Goal: Task Accomplishment & Management: Use online tool/utility

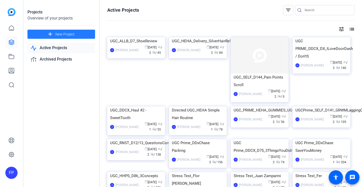
click at [69, 33] on span "New Project" at bounding box center [64, 34] width 19 height 5
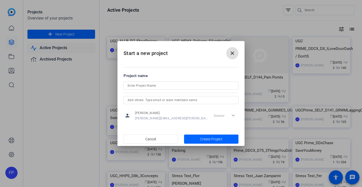
click at [143, 86] on input at bounding box center [180, 86] width 107 height 6
paste input "Doordash UGC_DDDX_120_CloneDashers"
type input "Doordash UGC_DDDX_120_CloneDashers"
click at [155, 101] on input "text" at bounding box center [180, 100] width 107 height 6
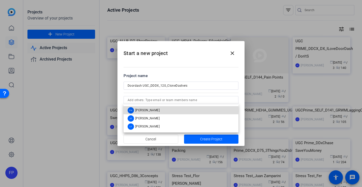
click at [155, 110] on span "[PERSON_NAME]" at bounding box center [147, 110] width 24 height 4
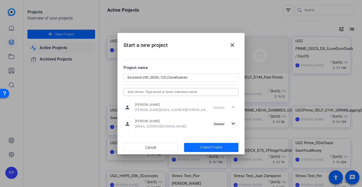
click at [208, 146] on span "Create Project" at bounding box center [211, 147] width 22 height 5
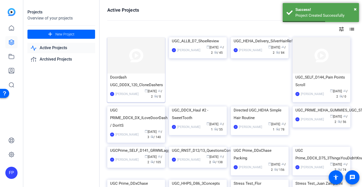
click at [138, 64] on img at bounding box center [136, 55] width 58 height 36
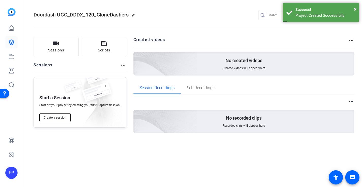
click at [56, 120] on span "Create a session" at bounding box center [55, 118] width 23 height 4
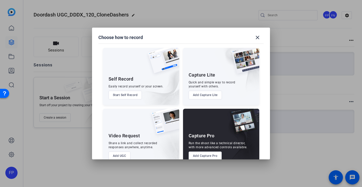
click at [215, 153] on button "Add Capture Pro" at bounding box center [204, 156] width 33 height 9
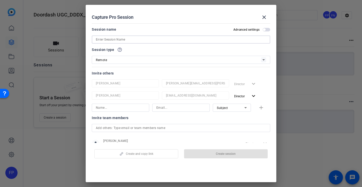
click at [152, 40] on input at bounding box center [181, 40] width 170 height 6
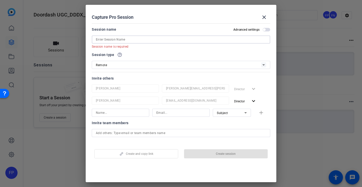
paste input "9853102279"
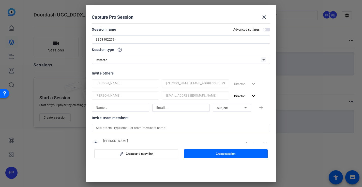
paste input "Katlyn Victoria Judd"
type input "9853102279-[PERSON_NAME] [PERSON_NAME]"
click at [132, 73] on div "Invite others" at bounding box center [181, 73] width 178 height 6
click at [121, 156] on span "button" at bounding box center [135, 154] width 83 height 12
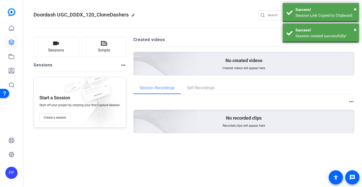
scroll to position [0, 0]
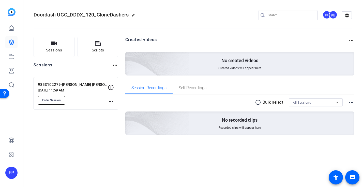
click at [57, 102] on span "Enter Session" at bounding box center [51, 101] width 19 height 4
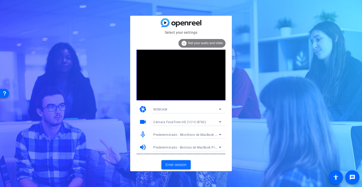
click at [182, 166] on span "Enter session" at bounding box center [175, 164] width 21 height 5
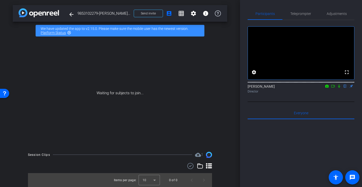
scroll to position [0, 0]
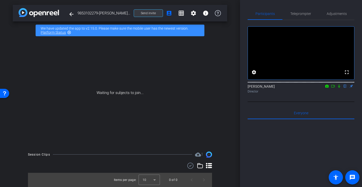
click at [143, 12] on span "Send invite" at bounding box center [148, 13] width 15 height 4
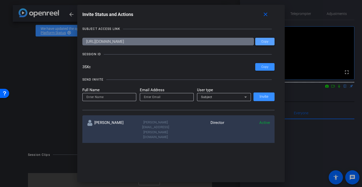
click at [0, 0] on span "Copy" at bounding box center [0, 0] width 0 height 0
click at [264, 64] on span at bounding box center [264, 67] width 19 height 12
click at [263, 11] on span at bounding box center [266, 14] width 16 height 12
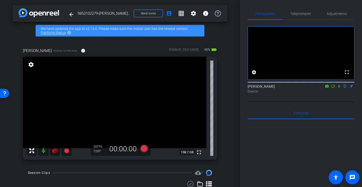
click at [56, 150] on icon at bounding box center [54, 151] width 5 height 5
click at [340, 11] on span "Adjustments" at bounding box center [336, 14] width 20 height 12
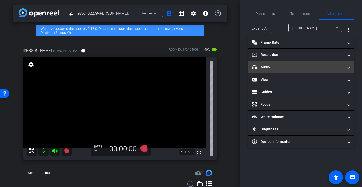
click at [271, 67] on mat-panel-title "headphone icon Audio" at bounding box center [297, 67] width 91 height 5
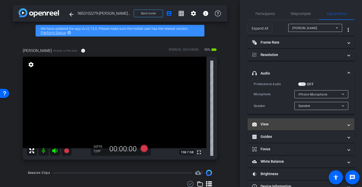
click at [279, 124] on mat-panel-title "View" at bounding box center [297, 124] width 91 height 5
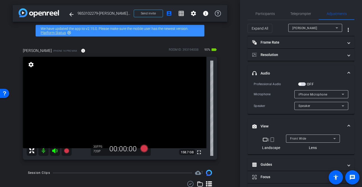
click at [272, 140] on mat-icon "crop_portrait" at bounding box center [272, 140] width 6 height 6
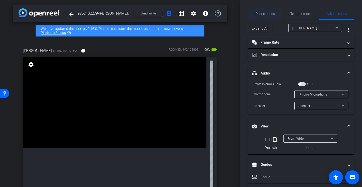
click at [261, 15] on span "Participants" at bounding box center [264, 14] width 19 height 4
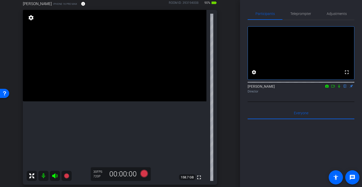
scroll to position [46, 0]
click at [339, 14] on span "Adjustments" at bounding box center [336, 14] width 20 height 4
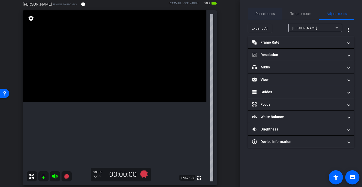
click at [270, 15] on span "Participants" at bounding box center [264, 14] width 19 height 4
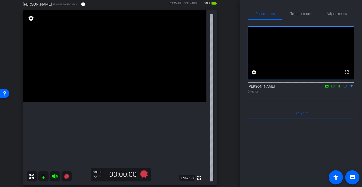
click at [54, 176] on icon at bounding box center [54, 176] width 5 height 5
click at [55, 177] on icon at bounding box center [54, 176] width 5 height 5
click at [331, 88] on icon at bounding box center [333, 87] width 4 height 4
click at [345, 88] on icon at bounding box center [345, 87] width 4 height 4
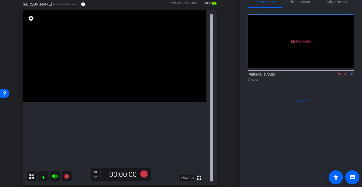
scroll to position [13, 0]
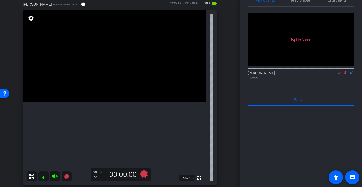
click at [52, 176] on icon at bounding box center [54, 176] width 5 height 5
click at [53, 176] on icon at bounding box center [54, 176] width 5 height 5
click at [345, 75] on icon at bounding box center [345, 73] width 4 height 4
click at [338, 75] on icon at bounding box center [339, 73] width 4 height 4
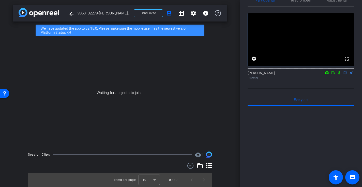
scroll to position [0, 0]
click at [339, 75] on icon at bounding box center [339, 72] width 2 height 3
click at [333, 75] on icon at bounding box center [333, 73] width 4 height 4
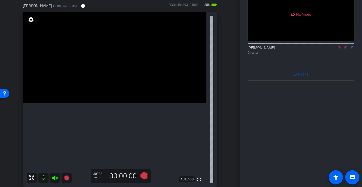
scroll to position [49, 0]
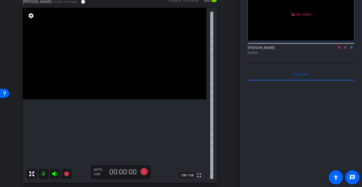
click at [345, 49] on icon at bounding box center [345, 48] width 4 height 4
click at [339, 49] on icon at bounding box center [339, 48] width 4 height 4
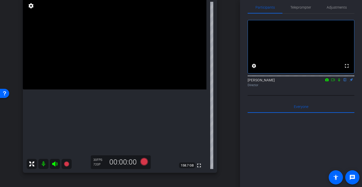
scroll to position [59, 0]
click at [338, 82] on icon at bounding box center [339, 80] width 4 height 4
click at [335, 82] on mat-icon at bounding box center [333, 80] width 6 height 5
click at [53, 165] on icon at bounding box center [54, 163] width 5 height 5
click at [55, 165] on icon at bounding box center [54, 163] width 5 height 5
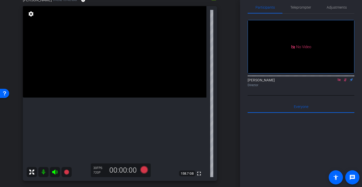
scroll to position [50, 0]
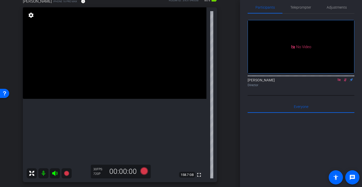
click at [346, 82] on icon at bounding box center [345, 80] width 4 height 4
click at [339, 81] on icon at bounding box center [338, 79] width 3 height 3
click at [297, 7] on span "Teleprompter" at bounding box center [300, 8] width 21 height 4
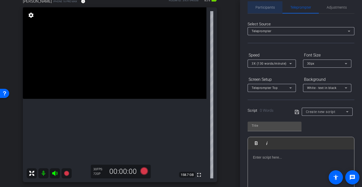
click at [264, 7] on span "Participants" at bounding box center [264, 8] width 19 height 4
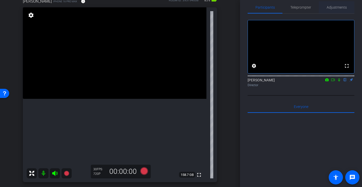
click at [338, 9] on span "Adjustments" at bounding box center [336, 8] width 20 height 4
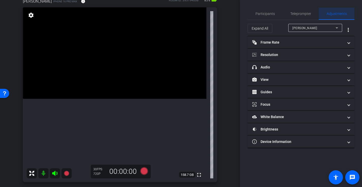
scroll to position [0, 0]
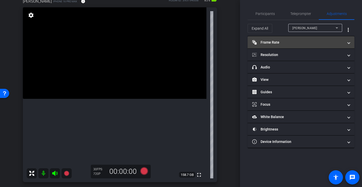
click at [276, 42] on mat-panel-title "Frame Rate Frame Rate" at bounding box center [297, 42] width 91 height 5
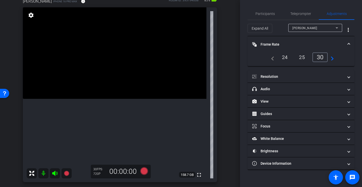
click at [323, 56] on div "30" at bounding box center [319, 58] width 15 height 10
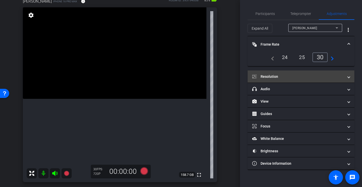
click at [266, 77] on mat-panel-title "Resolution" at bounding box center [297, 76] width 91 height 5
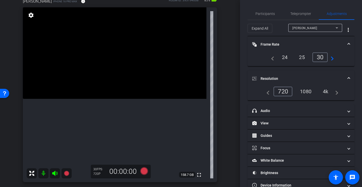
click at [326, 91] on div "4k" at bounding box center [325, 91] width 13 height 9
click at [320, 55] on div "30" at bounding box center [319, 58] width 15 height 10
click at [268, 42] on mat-panel-title "Frame Rate Frame Rate" at bounding box center [297, 44] width 91 height 5
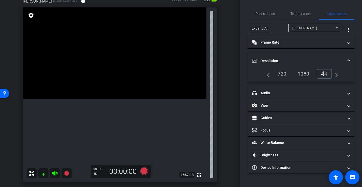
click at [262, 59] on mat-panel-title "Resolution" at bounding box center [297, 60] width 91 height 5
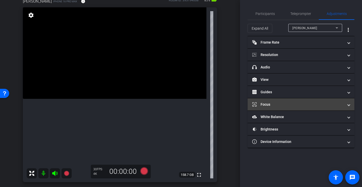
click at [264, 102] on mat-expansion-panel-header "Focus" at bounding box center [300, 105] width 107 height 12
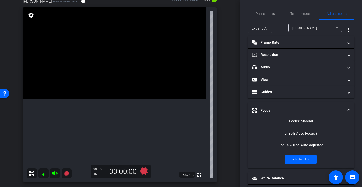
click at [123, 99] on video at bounding box center [114, 53] width 183 height 92
click at [122, 99] on video at bounding box center [114, 53] width 183 height 92
click at [100, 99] on video at bounding box center [114, 53] width 183 height 92
click at [121, 94] on video at bounding box center [114, 53] width 183 height 92
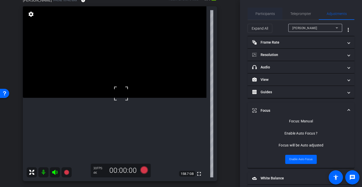
scroll to position [0, 0]
click at [258, 12] on span "Participants" at bounding box center [264, 14] width 19 height 4
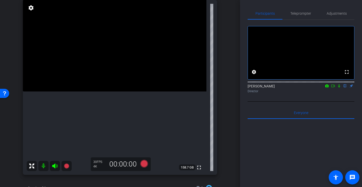
scroll to position [57, 0]
click at [143, 165] on icon at bounding box center [144, 164] width 8 height 8
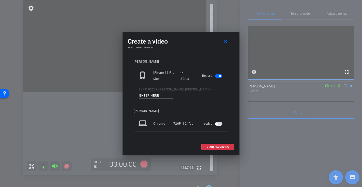
click at [159, 96] on input at bounding box center [156, 96] width 34 height 6
type input "-"
click at [215, 146] on span "START RECORDING" at bounding box center [217, 147] width 22 height 3
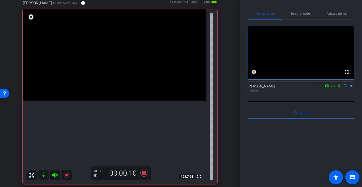
scroll to position [50, 0]
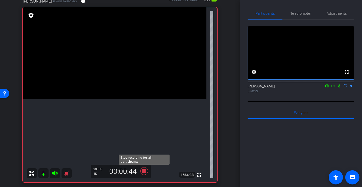
click at [145, 172] on icon at bounding box center [144, 172] width 8 height 8
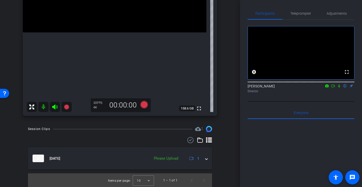
scroll to position [117, 0]
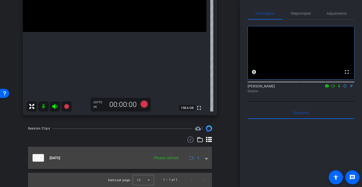
click at [208, 160] on mat-expansion-panel-header "Aug 28, 2025 Please Upload 1" at bounding box center [120, 158] width 184 height 22
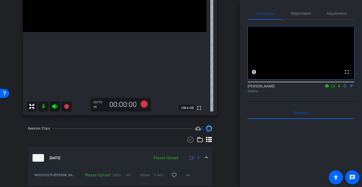
scroll to position [134, 0]
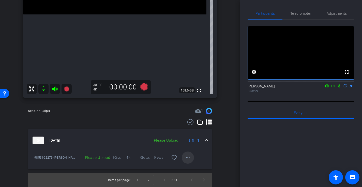
click at [188, 159] on mat-icon "more_horiz" at bounding box center [188, 158] width 6 height 6
click at [195, 169] on span "Upload" at bounding box center [196, 169] width 20 height 6
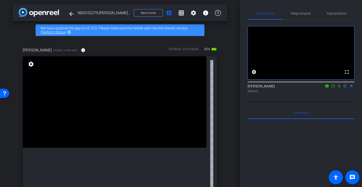
scroll to position [0, 0]
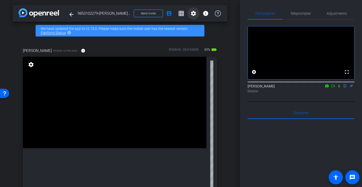
click at [194, 13] on mat-icon "settings" at bounding box center [193, 13] width 6 height 6
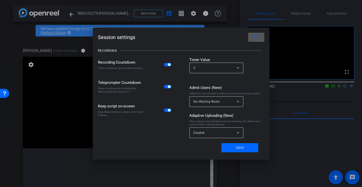
click at [227, 131] on div "Disable" at bounding box center [214, 133] width 43 height 6
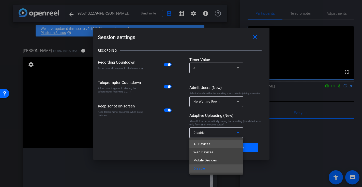
click at [222, 144] on mat-option "All Devices" at bounding box center [216, 144] width 54 height 8
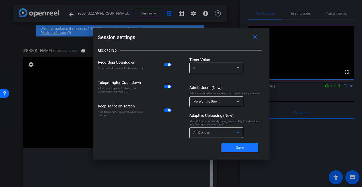
click at [242, 148] on span "Save" at bounding box center [240, 147] width 8 height 5
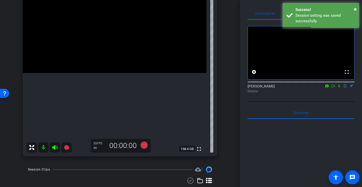
scroll to position [71, 0]
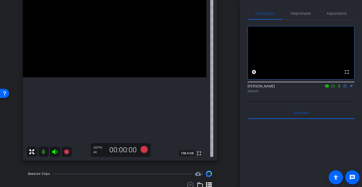
click at [340, 88] on icon at bounding box center [339, 86] width 4 height 4
click at [338, 88] on icon at bounding box center [338, 86] width 3 height 3
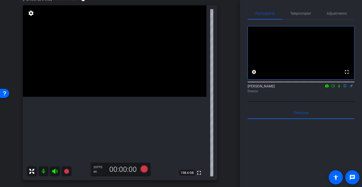
scroll to position [54, 0]
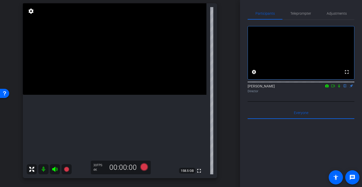
click at [111, 95] on video at bounding box center [114, 49] width 183 height 92
click at [101, 95] on video at bounding box center [114, 49] width 183 height 92
click at [102, 95] on video at bounding box center [114, 49] width 183 height 92
click at [108, 88] on video at bounding box center [114, 49] width 183 height 92
click at [104, 78] on video at bounding box center [114, 49] width 183 height 92
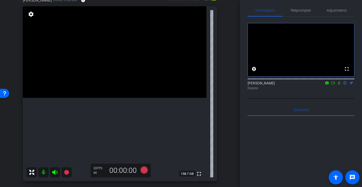
scroll to position [50, 0]
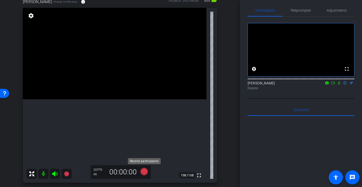
click at [145, 174] on icon at bounding box center [144, 172] width 8 height 8
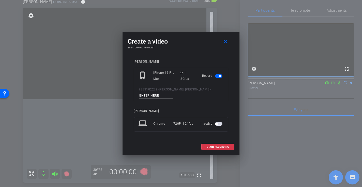
scroll to position [50, 0]
click at [164, 96] on input at bounding box center [156, 96] width 34 height 6
type input "-"
click at [214, 147] on span "START RECORDING" at bounding box center [217, 147] width 22 height 3
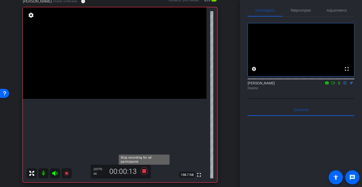
click at [144, 172] on icon at bounding box center [144, 172] width 8 height 8
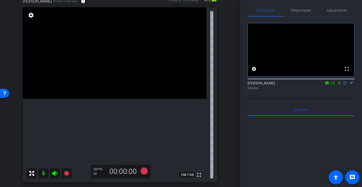
scroll to position [160, 0]
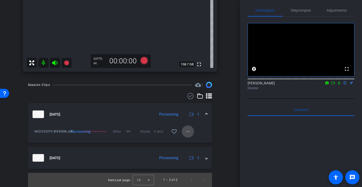
click at [187, 133] on mat-icon "more_horiz" at bounding box center [188, 132] width 6 height 6
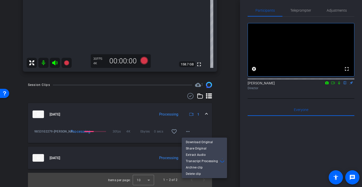
click at [227, 124] on div at bounding box center [181, 93] width 362 height 187
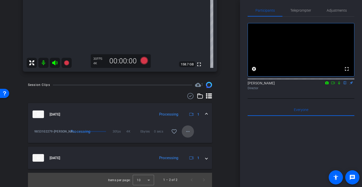
click at [189, 130] on mat-icon "more_horiz" at bounding box center [188, 132] width 6 height 6
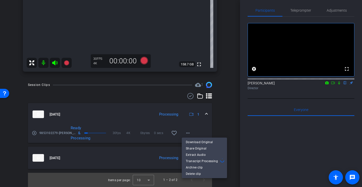
click at [220, 127] on div at bounding box center [181, 93] width 362 height 187
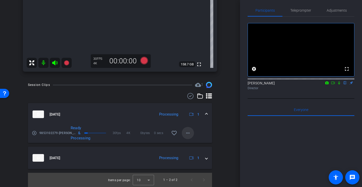
click at [188, 132] on mat-icon "more_horiz" at bounding box center [188, 133] width 6 height 6
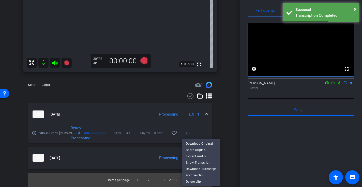
click at [225, 123] on div at bounding box center [181, 93] width 362 height 187
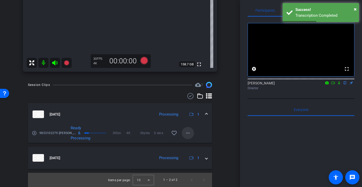
click at [190, 134] on mat-icon "more_horiz" at bounding box center [188, 133] width 6 height 6
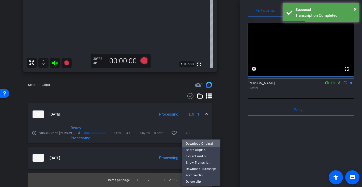
click at [206, 142] on span "Download Original" at bounding box center [201, 144] width 30 height 6
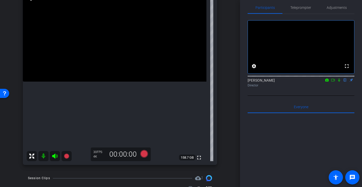
scroll to position [64, 0]
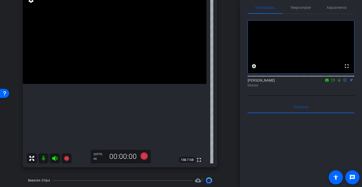
click at [115, 84] on video at bounding box center [114, 38] width 183 height 92
click at [117, 83] on video at bounding box center [114, 38] width 183 height 92
click at [144, 157] on icon at bounding box center [144, 157] width 8 height 8
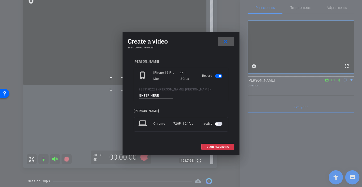
click at [146, 97] on input at bounding box center [156, 96] width 34 height 6
type input "-"
click at [222, 147] on span "START RECORDING" at bounding box center [217, 147] width 22 height 3
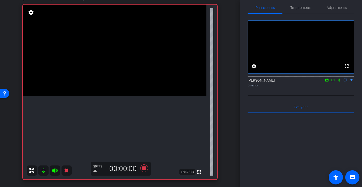
scroll to position [51, 0]
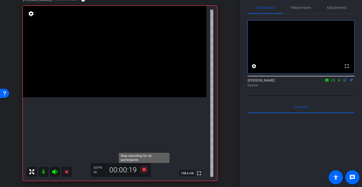
click at [143, 170] on icon at bounding box center [144, 170] width 8 height 8
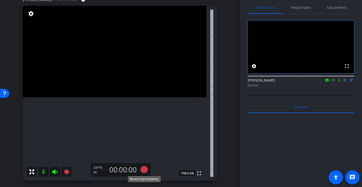
click at [141, 172] on icon at bounding box center [144, 169] width 12 height 9
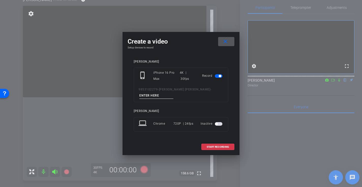
click at [160, 97] on input at bounding box center [156, 96] width 34 height 6
type input "-"
click at [223, 146] on span "START RECORDING" at bounding box center [217, 147] width 22 height 3
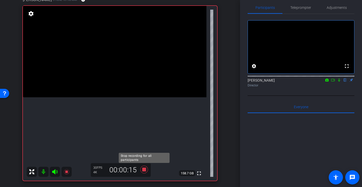
click at [145, 170] on icon at bounding box center [144, 170] width 8 height 8
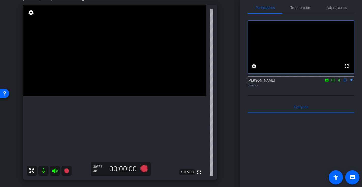
scroll to position [50, 0]
click at [145, 171] on icon at bounding box center [144, 169] width 8 height 8
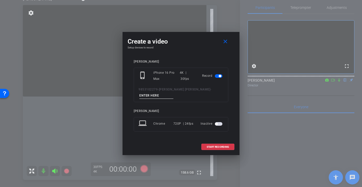
scroll to position [52, 0]
drag, startPoint x: 157, startPoint y: 99, endPoint x: 154, endPoint y: 97, distance: 2.9
click at [157, 99] on input at bounding box center [156, 96] width 34 height 6
type input "-"
click at [224, 149] on span at bounding box center [217, 147] width 32 height 12
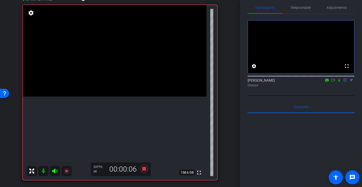
scroll to position [48, 0]
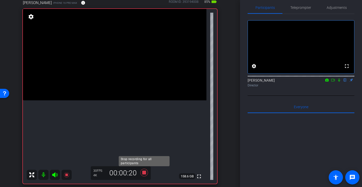
click at [144, 174] on icon at bounding box center [144, 173] width 8 height 8
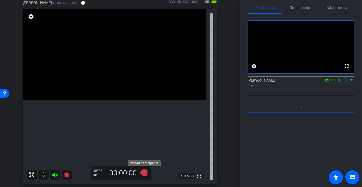
click at [144, 172] on icon at bounding box center [144, 173] width 8 height 8
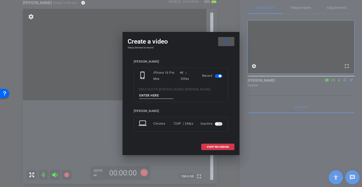
click at [158, 95] on input at bounding box center [156, 96] width 34 height 6
type input "-"
click at [220, 147] on span "START RECORDING" at bounding box center [217, 147] width 22 height 3
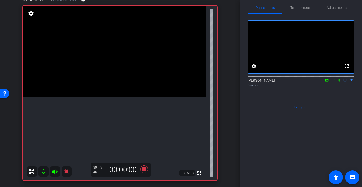
scroll to position [52, 0]
click at [143, 169] on icon at bounding box center [144, 170] width 8 height 8
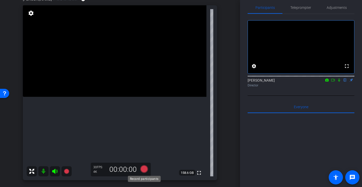
click at [144, 171] on icon at bounding box center [144, 170] width 8 height 8
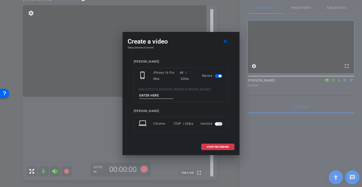
click at [151, 96] on input at bounding box center [156, 96] width 34 height 6
type input "-"
click at [216, 144] on span at bounding box center [217, 147] width 32 height 12
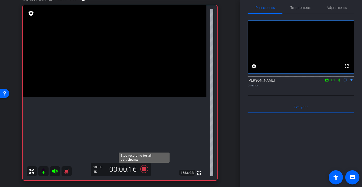
click at [144, 171] on icon at bounding box center [144, 169] width 12 height 9
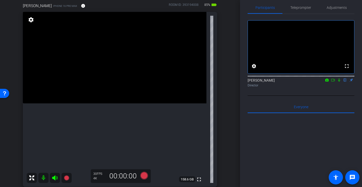
scroll to position [49, 0]
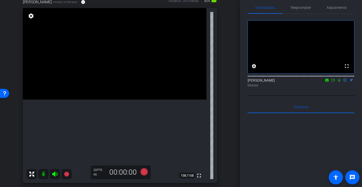
click at [124, 90] on video at bounding box center [114, 54] width 183 height 92
click at [145, 171] on icon at bounding box center [144, 172] width 8 height 8
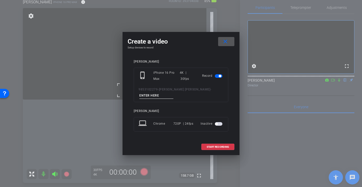
click at [156, 95] on input at bounding box center [156, 96] width 34 height 6
type input "-"
click at [218, 148] on span "START RECORDING" at bounding box center [217, 147] width 22 height 3
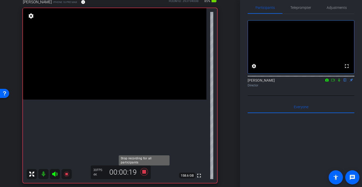
click at [144, 174] on icon at bounding box center [144, 172] width 8 height 8
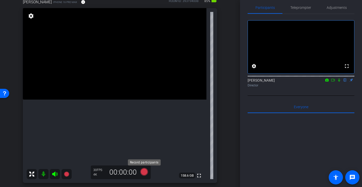
click at [144, 174] on icon at bounding box center [144, 172] width 8 height 8
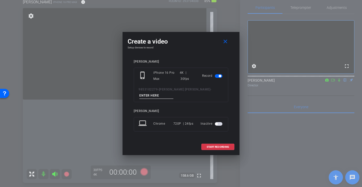
click at [158, 97] on input at bounding box center [156, 96] width 34 height 6
type input "-"
click at [214, 147] on span "START RECORDING" at bounding box center [217, 147] width 22 height 3
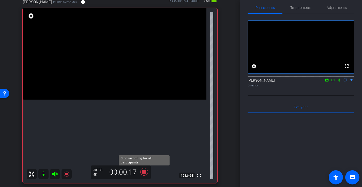
click at [144, 173] on icon at bounding box center [144, 172] width 8 height 8
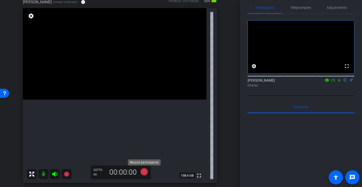
click at [143, 172] on icon at bounding box center [144, 172] width 8 height 8
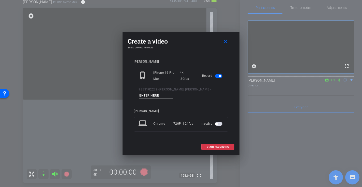
click at [161, 98] on input at bounding box center [156, 96] width 34 height 6
type input "-"
click at [218, 147] on span "START RECORDING" at bounding box center [217, 147] width 22 height 3
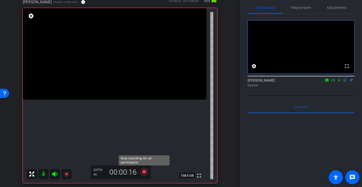
click at [143, 171] on icon at bounding box center [144, 172] width 8 height 8
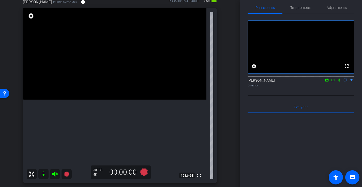
click at [332, 82] on icon at bounding box center [333, 80] width 4 height 4
click at [148, 174] on icon at bounding box center [144, 172] width 12 height 9
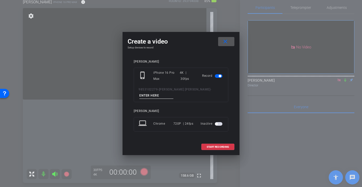
click at [152, 94] on input at bounding box center [156, 96] width 34 height 6
type input "-"
click at [211, 148] on span "START RECORDING" at bounding box center [217, 147] width 22 height 3
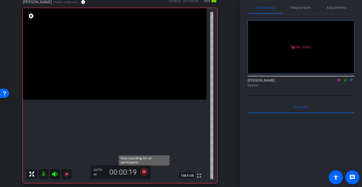
click at [144, 173] on icon at bounding box center [144, 172] width 8 height 8
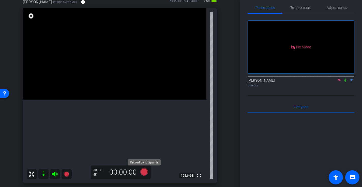
click at [144, 170] on icon at bounding box center [144, 172] width 8 height 8
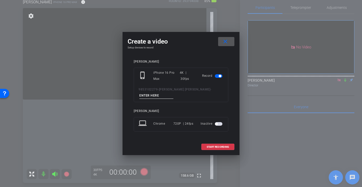
click at [160, 94] on input at bounding box center [156, 96] width 34 height 6
type input "-"
click at [206, 144] on span at bounding box center [217, 147] width 32 height 12
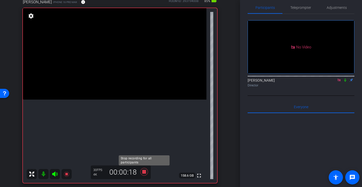
click at [144, 172] on icon at bounding box center [144, 172] width 8 height 8
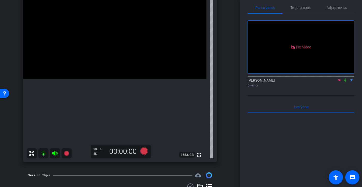
scroll to position [69, 0]
click at [90, 62] on video at bounding box center [114, 34] width 183 height 92
click at [87, 64] on div at bounding box center [89, 62] width 13 height 13
click at [87, 60] on div at bounding box center [89, 62] width 13 height 13
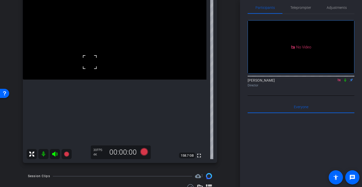
click at [87, 60] on div at bounding box center [89, 62] width 13 height 13
click at [143, 153] on icon at bounding box center [144, 152] width 8 height 8
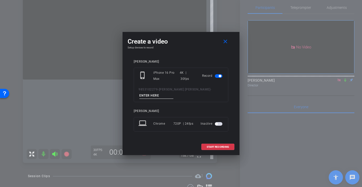
click at [148, 99] on input at bounding box center [156, 96] width 34 height 6
type input "-"
click at [224, 148] on span "START RECORDING" at bounding box center [217, 147] width 22 height 3
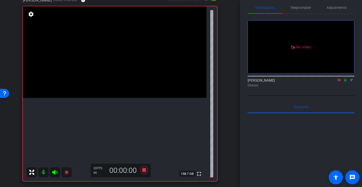
scroll to position [50, 0]
click at [144, 170] on icon at bounding box center [144, 171] width 8 height 8
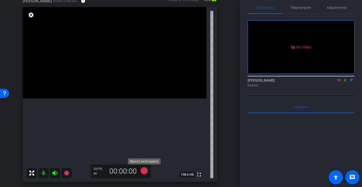
click at [144, 173] on icon at bounding box center [144, 171] width 8 height 8
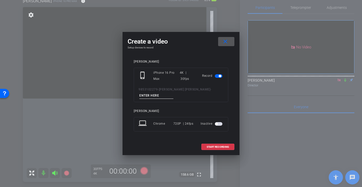
click at [167, 97] on input at bounding box center [156, 96] width 34 height 6
type input "-"
click at [225, 146] on span "START RECORDING" at bounding box center [217, 147] width 22 height 3
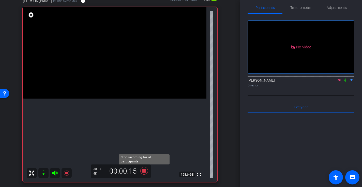
click at [144, 171] on icon at bounding box center [144, 171] width 8 height 8
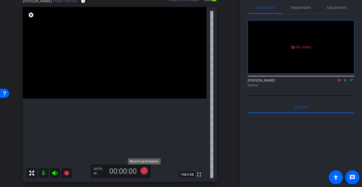
click at [143, 170] on icon at bounding box center [144, 171] width 8 height 8
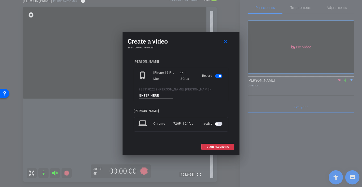
click at [162, 96] on input at bounding box center [156, 96] width 34 height 6
type input "-"
click at [215, 146] on span "START RECORDING" at bounding box center [217, 147] width 22 height 3
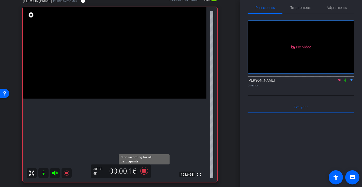
click at [144, 173] on icon at bounding box center [144, 171] width 8 height 8
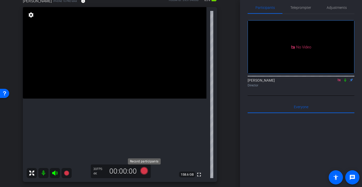
click at [145, 169] on icon at bounding box center [144, 171] width 8 height 8
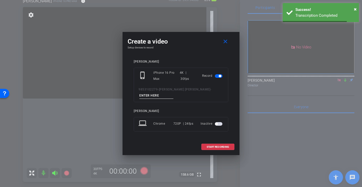
click at [150, 95] on input at bounding box center [156, 96] width 34 height 6
type input "-"
click at [210, 147] on span "START RECORDING" at bounding box center [217, 147] width 22 height 3
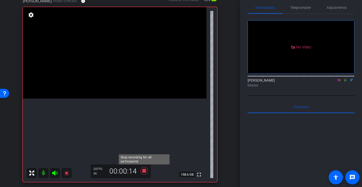
click at [145, 172] on icon at bounding box center [144, 171] width 8 height 8
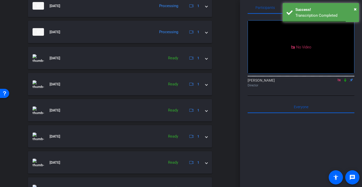
scroll to position [338, 0]
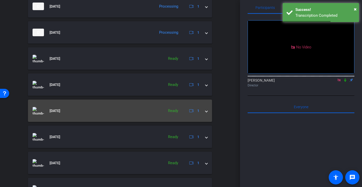
click at [207, 110] on mat-expansion-panel-header "[DATE] Ready 1" at bounding box center [120, 111] width 184 height 22
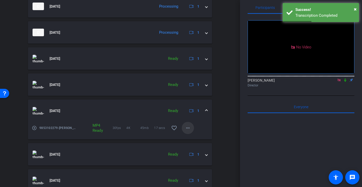
click at [189, 129] on mat-icon "more_horiz" at bounding box center [188, 128] width 6 height 6
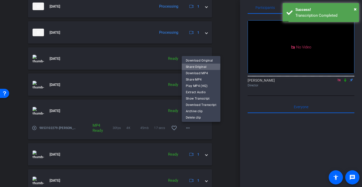
click at [197, 66] on span "Share Original" at bounding box center [201, 67] width 30 height 6
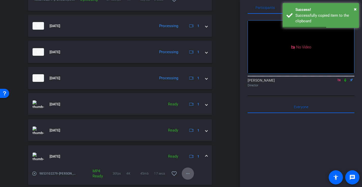
scroll to position [291, 0]
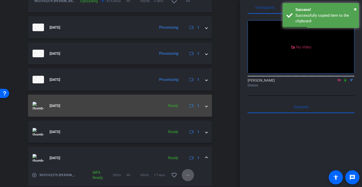
click at [206, 107] on span at bounding box center [206, 105] width 2 height 5
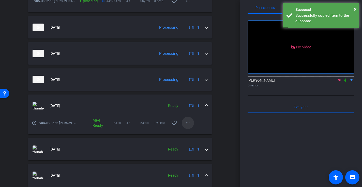
click at [185, 122] on mat-icon "more_horiz" at bounding box center [188, 123] width 6 height 6
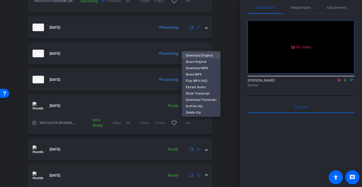
click at [198, 56] on span "Download Original" at bounding box center [201, 56] width 30 height 6
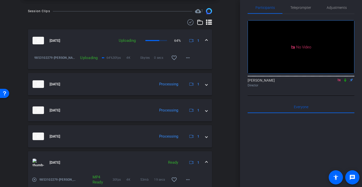
scroll to position [232, 0]
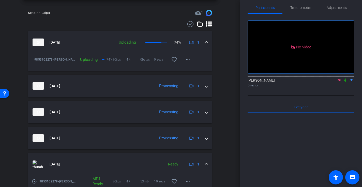
click at [207, 164] on mat-expansion-panel-header "[DATE] Ready 1" at bounding box center [120, 164] width 184 height 22
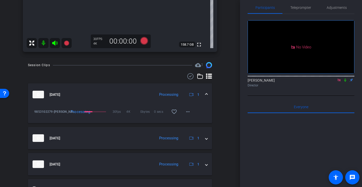
scroll to position [217, 0]
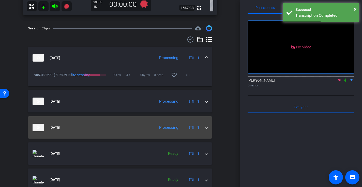
click at [208, 127] on mat-expansion-panel-header "Aug 28, 2025 Processing 1" at bounding box center [120, 128] width 184 height 22
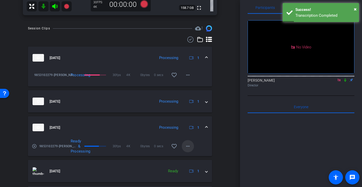
click at [186, 146] on mat-icon "more_horiz" at bounding box center [188, 146] width 6 height 6
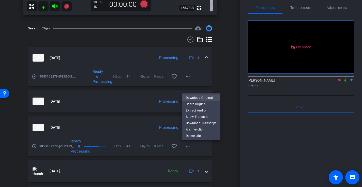
click at [198, 96] on span "Download Original" at bounding box center [201, 98] width 30 height 6
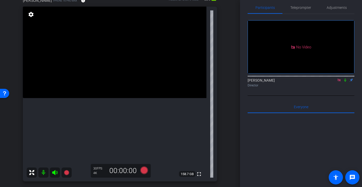
scroll to position [52, 0]
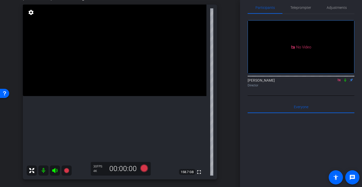
click at [186, 92] on video at bounding box center [114, 51] width 183 height 92
click at [143, 168] on icon at bounding box center [144, 169] width 8 height 8
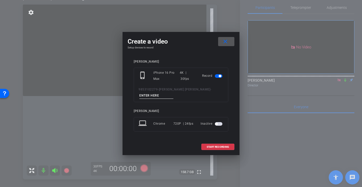
click at [154, 95] on input at bounding box center [156, 96] width 34 height 6
type input "-"
click at [213, 148] on span "START RECORDING" at bounding box center [217, 147] width 22 height 3
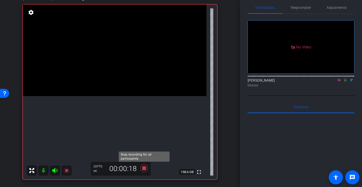
click at [144, 170] on icon at bounding box center [144, 169] width 8 height 8
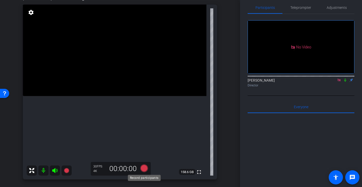
click at [144, 169] on icon at bounding box center [144, 169] width 8 height 8
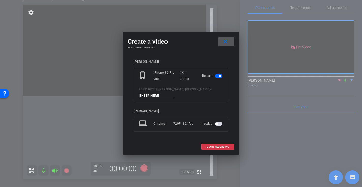
click at [158, 97] on input at bounding box center [156, 96] width 34 height 6
type input "-"
click at [221, 148] on span "START RECORDING" at bounding box center [217, 147] width 22 height 3
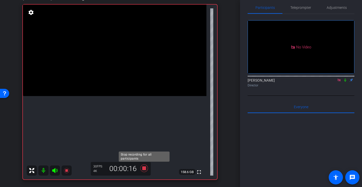
click at [145, 169] on icon at bounding box center [144, 169] width 8 height 8
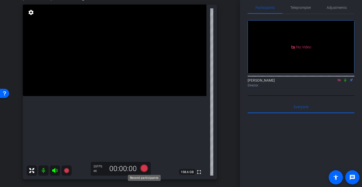
click at [145, 168] on icon at bounding box center [144, 169] width 8 height 8
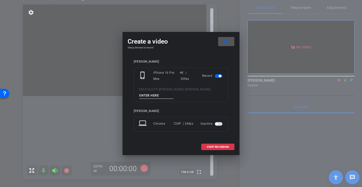
click at [148, 94] on input at bounding box center [156, 96] width 34 height 6
type input "-"
click at [216, 145] on span at bounding box center [217, 147] width 32 height 12
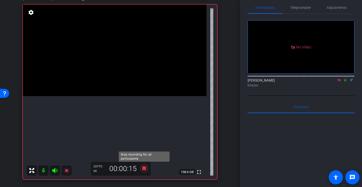
click at [146, 168] on icon at bounding box center [144, 169] width 8 height 8
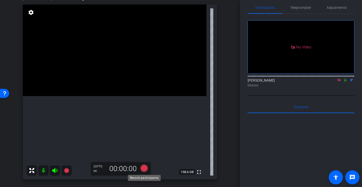
click at [144, 168] on icon at bounding box center [144, 169] width 8 height 8
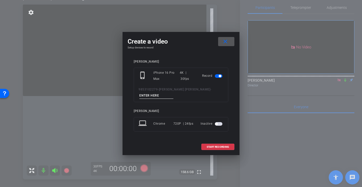
click at [157, 93] on input at bounding box center [156, 96] width 34 height 6
type input "-"
click at [211, 148] on span "START RECORDING" at bounding box center [217, 147] width 22 height 3
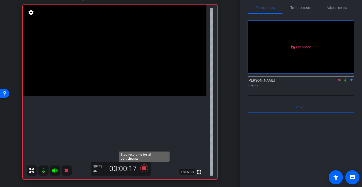
click at [143, 169] on icon at bounding box center [144, 169] width 8 height 8
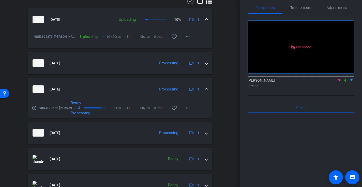
scroll to position [242, 0]
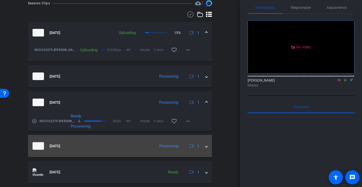
click at [207, 147] on mat-expansion-panel-header "Aug 28, 2025 Processing 1" at bounding box center [120, 146] width 184 height 22
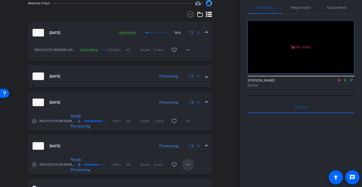
click at [188, 166] on mat-icon "more_horiz" at bounding box center [188, 165] width 6 height 6
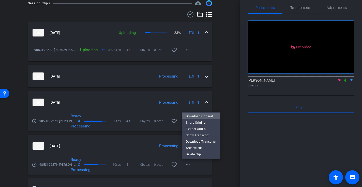
click at [198, 117] on span "Download Original" at bounding box center [201, 116] width 30 height 6
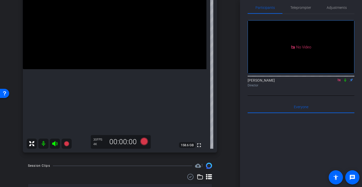
scroll to position [75, 0]
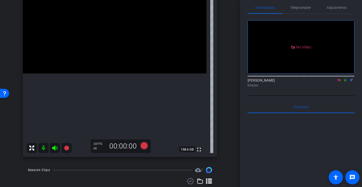
click at [346, 82] on icon at bounding box center [345, 80] width 2 height 3
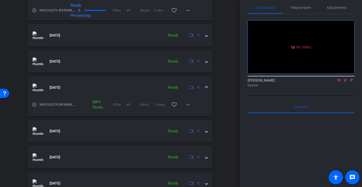
scroll to position [422, 0]
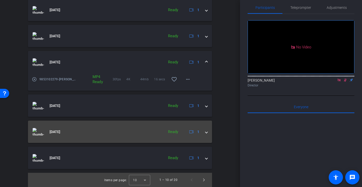
click at [207, 132] on mat-expansion-panel-header "[DATE] Ready 1" at bounding box center [120, 132] width 184 height 22
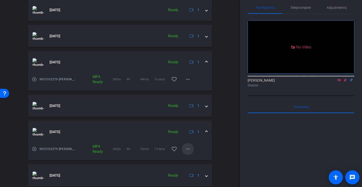
click at [186, 148] on mat-icon "more_horiz" at bounding box center [188, 149] width 6 height 6
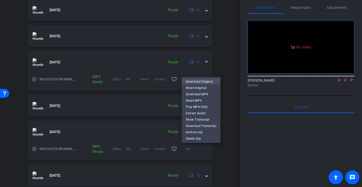
click at [205, 81] on span "Download Original" at bounding box center [201, 82] width 30 height 6
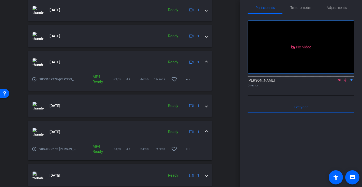
scroll to position [439, 0]
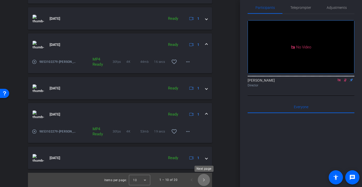
click at [205, 182] on span "Next page" at bounding box center [204, 180] width 12 height 12
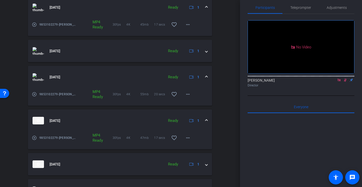
scroll to position [267, 0]
click at [205, 76] on span at bounding box center [206, 77] width 2 height 5
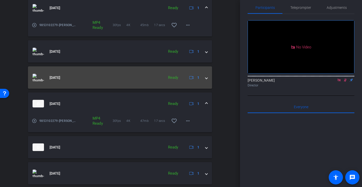
click at [205, 76] on span at bounding box center [206, 77] width 2 height 5
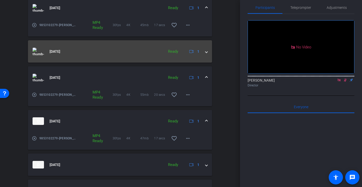
click at [206, 54] on span at bounding box center [206, 51] width 2 height 5
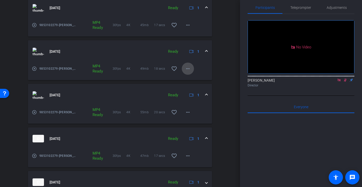
click at [188, 69] on mat-icon "more_horiz" at bounding box center [188, 69] width 6 height 6
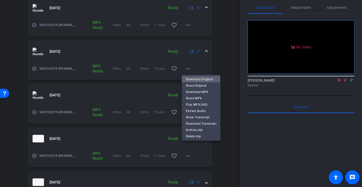
click at [195, 79] on span "Download Original" at bounding box center [201, 79] width 30 height 6
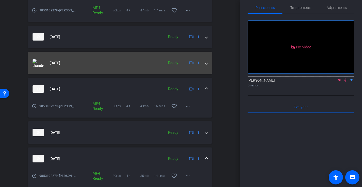
scroll to position [409, 0]
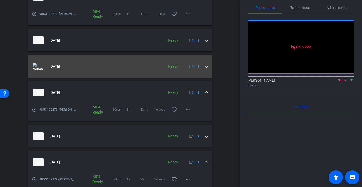
click at [206, 66] on span at bounding box center [206, 66] width 2 height 5
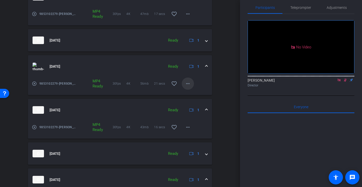
click at [188, 81] on mat-icon "more_horiz" at bounding box center [188, 84] width 6 height 6
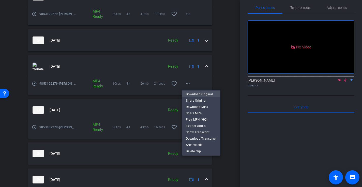
click at [197, 94] on span "Download Original" at bounding box center [201, 94] width 30 height 6
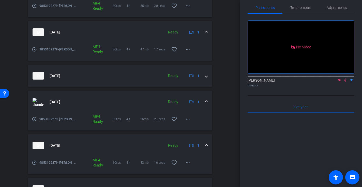
scroll to position [475, 0]
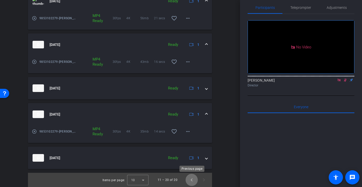
click at [192, 180] on span "Previous page" at bounding box center [191, 180] width 12 height 12
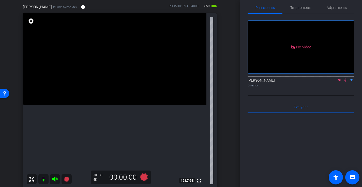
scroll to position [44, 0]
click at [346, 82] on icon at bounding box center [345, 80] width 3 height 3
click at [338, 82] on icon at bounding box center [339, 80] width 4 height 4
click at [337, 8] on span "Adjustments" at bounding box center [336, 8] width 20 height 4
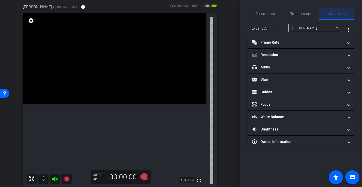
scroll to position [0, 0]
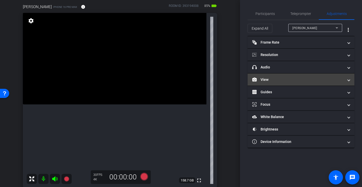
click at [266, 80] on mat-panel-title "View" at bounding box center [297, 79] width 91 height 5
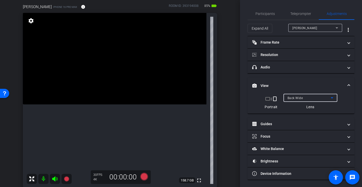
click at [299, 98] on span "Back Wide" at bounding box center [294, 98] width 15 height 4
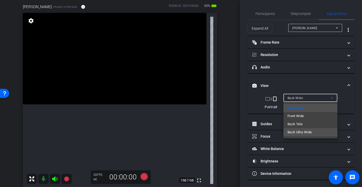
click at [306, 133] on span "Back Ultra Wide" at bounding box center [299, 132] width 24 height 6
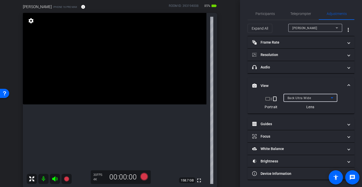
click at [297, 99] on span "Back Ultra Wide" at bounding box center [299, 98] width 24 height 4
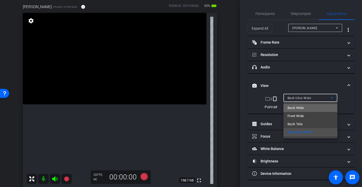
click at [300, 108] on span "Back Wide" at bounding box center [295, 108] width 16 height 6
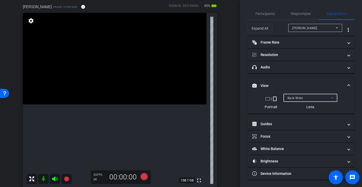
click at [102, 105] on video at bounding box center [114, 59] width 183 height 92
click at [102, 95] on video at bounding box center [114, 59] width 183 height 92
click at [100, 80] on video at bounding box center [114, 59] width 183 height 92
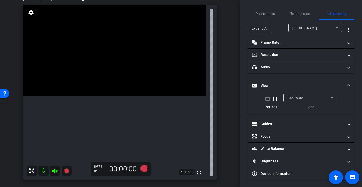
scroll to position [51, 0]
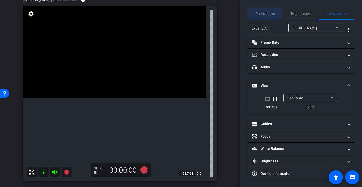
click at [267, 13] on span "Participants" at bounding box center [264, 14] width 19 height 4
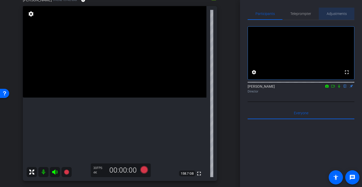
click at [338, 13] on span "Adjustments" at bounding box center [336, 14] width 20 height 4
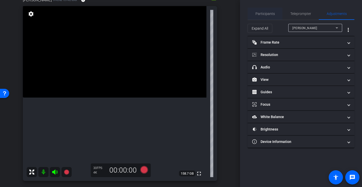
click at [263, 17] on span "Participants" at bounding box center [264, 14] width 19 height 12
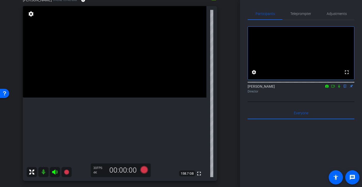
click at [335, 89] on mat-icon at bounding box center [333, 86] width 6 height 5
click at [341, 12] on span "Adjustments" at bounding box center [336, 14] width 20 height 4
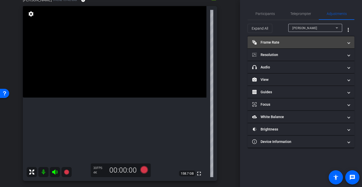
click at [263, 45] on mat-expansion-panel-header "Frame Rate Frame Rate" at bounding box center [300, 42] width 107 height 12
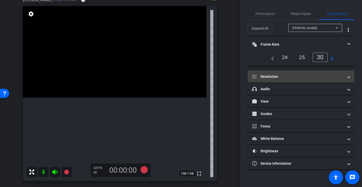
click at [264, 78] on mat-panel-title "Resolution" at bounding box center [297, 76] width 91 height 5
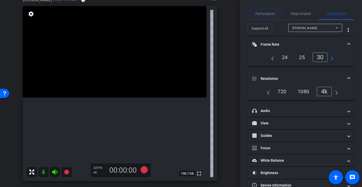
click at [264, 15] on span "Participants" at bounding box center [264, 14] width 19 height 4
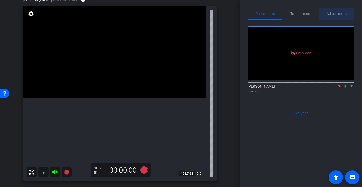
click at [335, 14] on span "Adjustments" at bounding box center [336, 14] width 20 height 4
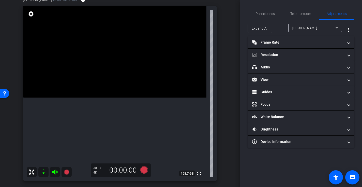
click at [75, 98] on video at bounding box center [114, 52] width 183 height 92
click at [120, 98] on video at bounding box center [114, 52] width 183 height 92
click at [144, 169] on icon at bounding box center [144, 170] width 8 height 8
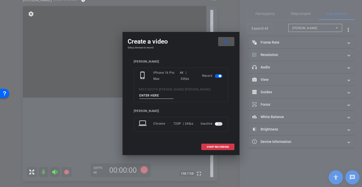
click at [160, 95] on input at bounding box center [156, 96] width 34 height 6
click at [150, 94] on input at bounding box center [156, 96] width 34 height 6
type input "-"
click at [215, 148] on span "START RECORDING" at bounding box center [217, 147] width 22 height 3
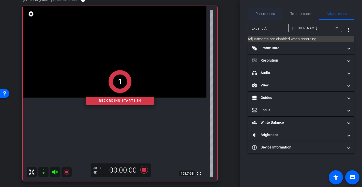
click at [265, 13] on span "Participants" at bounding box center [264, 14] width 19 height 4
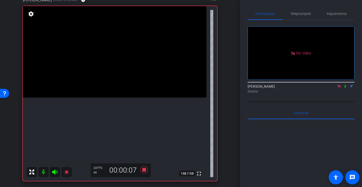
click at [124, 98] on video at bounding box center [114, 52] width 183 height 92
click at [142, 170] on icon at bounding box center [144, 170] width 8 height 8
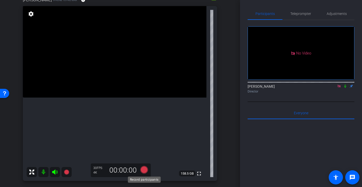
click at [146, 170] on icon at bounding box center [144, 170] width 8 height 8
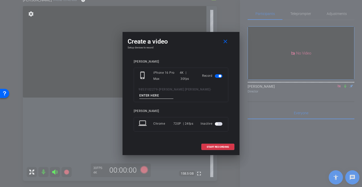
click at [149, 98] on input at bounding box center [156, 96] width 34 height 6
type input "-"
click at [216, 147] on span "START RECORDING" at bounding box center [217, 147] width 22 height 3
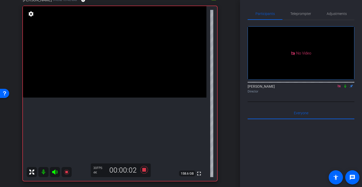
click at [81, 93] on video at bounding box center [114, 52] width 183 height 92
click at [74, 68] on video at bounding box center [114, 52] width 183 height 92
click at [144, 169] on icon at bounding box center [144, 170] width 8 height 8
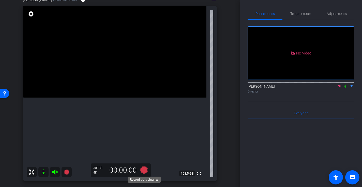
click at [144, 169] on icon at bounding box center [144, 170] width 8 height 8
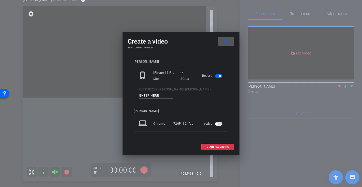
click at [158, 97] on input at bounding box center [156, 96] width 34 height 6
type input "-"
click at [210, 146] on span "START RECORDING" at bounding box center [217, 147] width 22 height 3
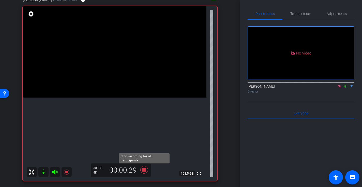
click at [144, 172] on icon at bounding box center [144, 170] width 8 height 8
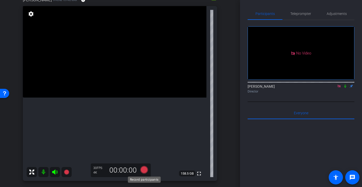
click at [146, 169] on icon at bounding box center [144, 170] width 8 height 8
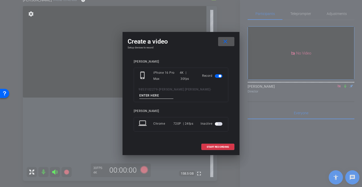
click at [153, 94] on input at bounding box center [156, 96] width 34 height 6
type input "-"
click at [212, 148] on span "START RECORDING" at bounding box center [217, 147] width 22 height 3
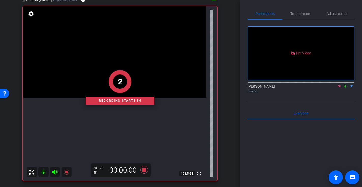
click at [69, 74] on div "2 Recording starts in" at bounding box center [120, 87] width 194 height 187
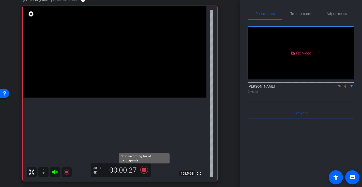
click at [146, 170] on icon at bounding box center [144, 170] width 12 height 9
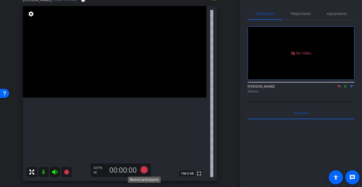
click at [143, 171] on icon at bounding box center [144, 170] width 8 height 8
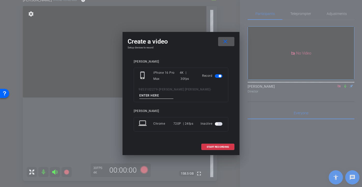
click at [153, 94] on input at bounding box center [156, 96] width 34 height 6
type input "-"
click at [222, 146] on span "START RECORDING" at bounding box center [217, 147] width 22 height 3
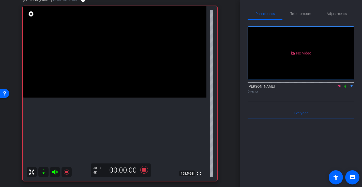
click at [75, 63] on video at bounding box center [114, 52] width 183 height 92
click at [75, 63] on div at bounding box center [74, 63] width 13 height 13
click at [73, 55] on video at bounding box center [114, 52] width 183 height 92
click at [143, 170] on icon at bounding box center [144, 170] width 8 height 8
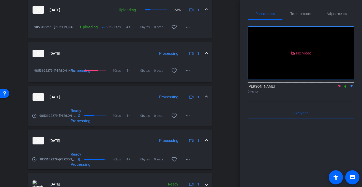
scroll to position [283, 0]
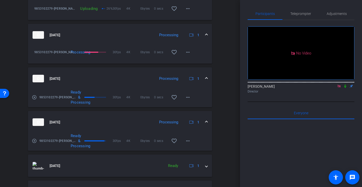
click at [206, 121] on span at bounding box center [206, 122] width 2 height 5
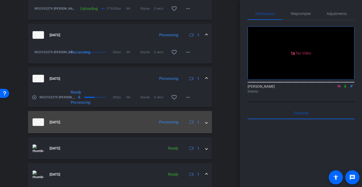
click at [206, 121] on span at bounding box center [206, 122] width 2 height 5
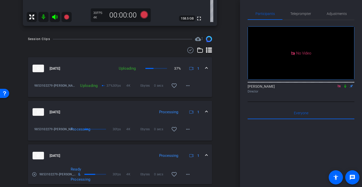
scroll to position [205, 0]
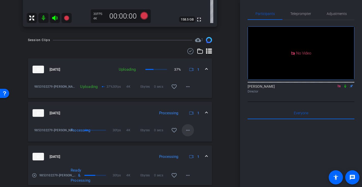
click at [188, 132] on mat-icon "more_horiz" at bounding box center [188, 130] width 6 height 6
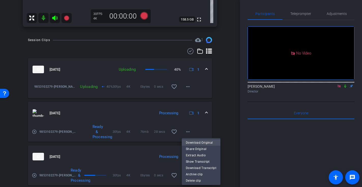
click at [201, 143] on span "Download Original" at bounding box center [201, 143] width 30 height 6
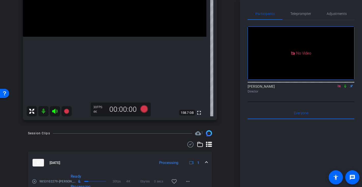
scroll to position [52, 0]
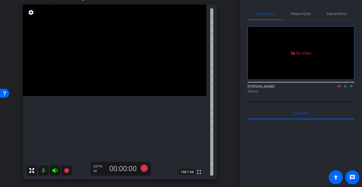
click at [93, 92] on video at bounding box center [114, 51] width 183 height 92
click at [93, 92] on div at bounding box center [93, 92] width 13 height 13
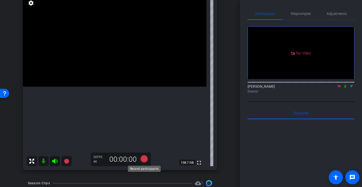
click at [144, 160] on icon at bounding box center [144, 159] width 8 height 8
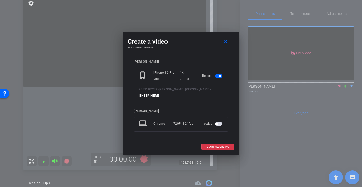
click at [155, 94] on input at bounding box center [156, 96] width 34 height 6
type input "-"
click at [205, 148] on span at bounding box center [217, 147] width 32 height 12
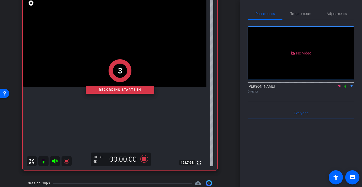
scroll to position [54, 0]
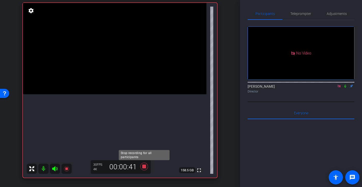
click at [143, 170] on icon at bounding box center [144, 166] width 12 height 9
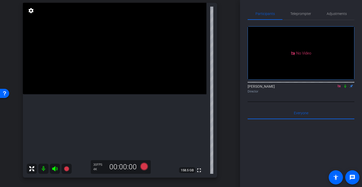
click at [93, 85] on video at bounding box center [114, 49] width 183 height 92
click at [97, 87] on div at bounding box center [93, 84] width 13 height 13
click at [144, 167] on icon at bounding box center [144, 167] width 8 height 8
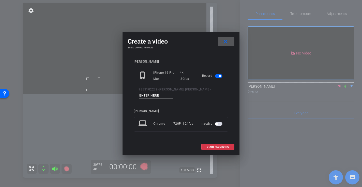
click at [159, 91] on div "9853102279-[PERSON_NAME] [PERSON_NAME] -" at bounding box center [180, 93] width 85 height 12
click at [154, 95] on input at bounding box center [156, 96] width 34 height 6
type input "-"
click at [211, 149] on span at bounding box center [217, 147] width 32 height 12
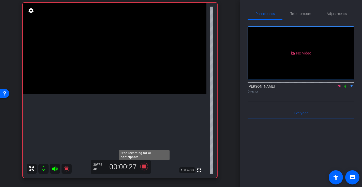
click at [142, 168] on icon at bounding box center [144, 167] width 8 height 8
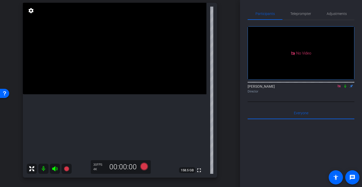
click at [94, 89] on video at bounding box center [114, 49] width 183 height 92
click at [143, 168] on icon at bounding box center [144, 167] width 8 height 8
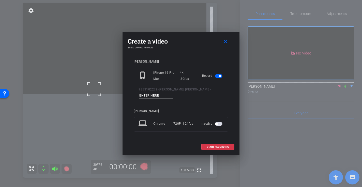
click at [146, 97] on input at bounding box center [156, 96] width 34 height 6
type input "-"
click at [211, 146] on span "START RECORDING" at bounding box center [217, 147] width 22 height 3
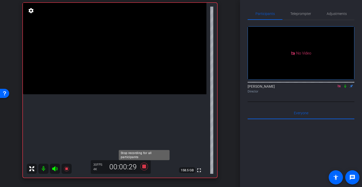
click at [142, 168] on icon at bounding box center [144, 167] width 8 height 8
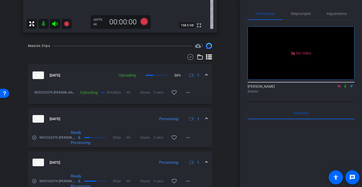
scroll to position [184, 0]
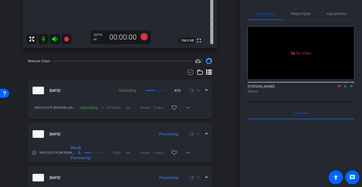
click at [207, 132] on span at bounding box center [206, 134] width 2 height 5
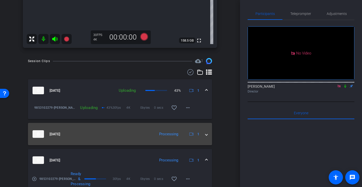
click at [207, 133] on span at bounding box center [206, 134] width 2 height 5
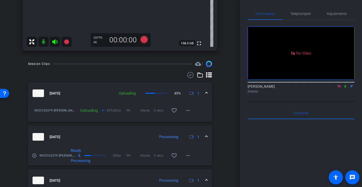
scroll to position [182, 0]
click at [187, 156] on mat-icon "more_horiz" at bounding box center [188, 155] width 6 height 6
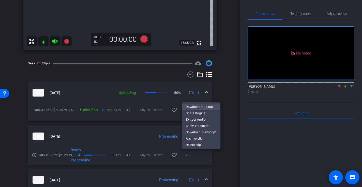
click at [200, 106] on span "Download Original" at bounding box center [201, 107] width 30 height 6
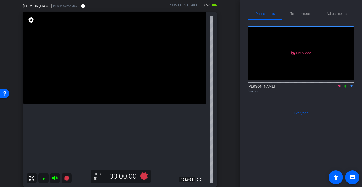
scroll to position [43, 0]
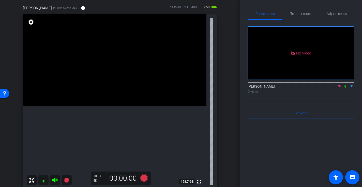
click at [346, 85] on icon at bounding box center [345, 87] width 4 height 4
click at [345, 85] on icon at bounding box center [345, 87] width 4 height 4
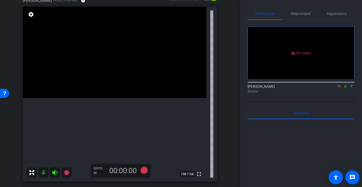
scroll to position [49, 0]
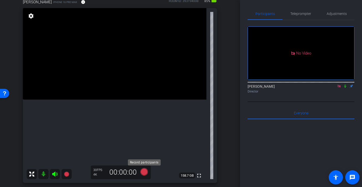
click at [145, 172] on icon at bounding box center [144, 172] width 8 height 8
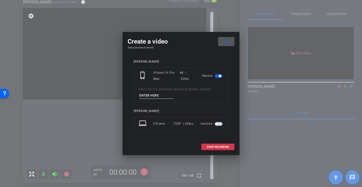
click at [160, 94] on input at bounding box center [156, 96] width 34 height 6
type input "-"
click at [212, 147] on span "START RECORDING" at bounding box center [217, 147] width 22 height 3
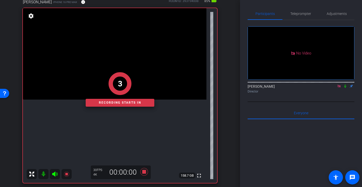
click at [120, 87] on div "3" at bounding box center [120, 83] width 4 height 11
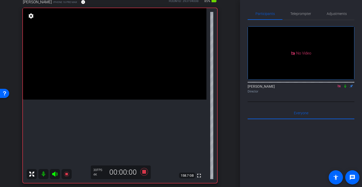
click at [113, 73] on video at bounding box center [114, 54] width 183 height 92
click at [113, 86] on video at bounding box center [114, 54] width 183 height 92
click at [123, 61] on video at bounding box center [114, 54] width 183 height 92
click at [146, 173] on icon at bounding box center [144, 172] width 12 height 9
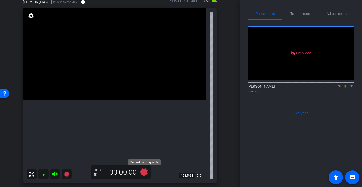
click at [143, 175] on icon at bounding box center [144, 172] width 12 height 9
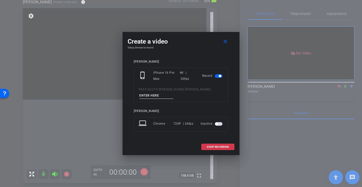
click at [160, 96] on input at bounding box center [156, 96] width 34 height 6
type input "-"
click at [213, 145] on span at bounding box center [217, 147] width 32 height 12
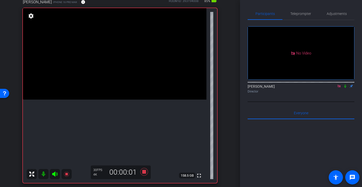
click at [345, 85] on icon at bounding box center [345, 87] width 4 height 4
click at [124, 80] on video at bounding box center [114, 54] width 183 height 92
click at [117, 59] on video at bounding box center [114, 54] width 183 height 92
click at [144, 171] on icon at bounding box center [144, 172] width 8 height 8
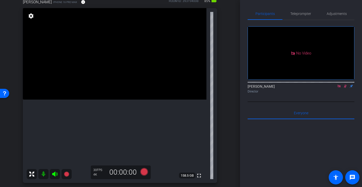
click at [346, 85] on icon at bounding box center [345, 87] width 4 height 4
click at [125, 100] on video at bounding box center [114, 54] width 183 height 92
click at [143, 172] on icon at bounding box center [144, 172] width 8 height 8
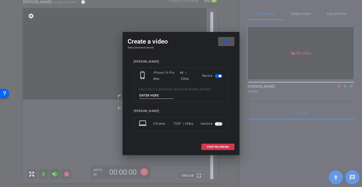
click at [148, 96] on input at bounding box center [156, 96] width 34 height 6
type input "-"
click at [215, 147] on span "START RECORDING" at bounding box center [217, 147] width 22 height 3
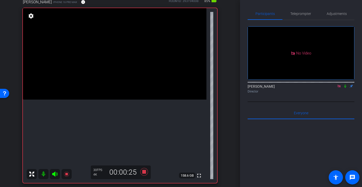
scroll to position [48, 0]
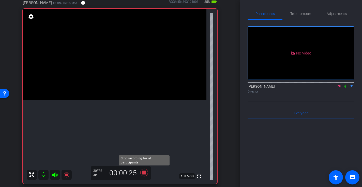
click at [142, 169] on icon at bounding box center [144, 172] width 12 height 9
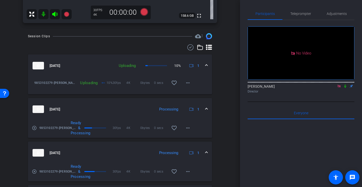
scroll to position [209, 0]
click at [187, 127] on mat-icon "more_horiz" at bounding box center [188, 128] width 6 height 6
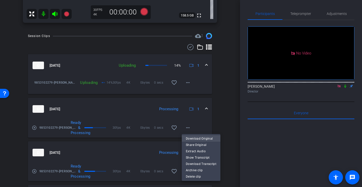
click at [199, 139] on span "Download Original" at bounding box center [201, 139] width 30 height 6
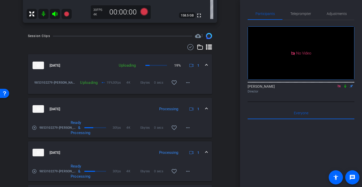
click at [345, 85] on icon at bounding box center [345, 87] width 4 height 4
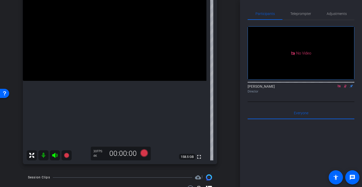
scroll to position [66, 0]
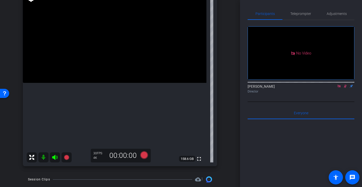
click at [345, 85] on icon at bounding box center [345, 86] width 3 height 3
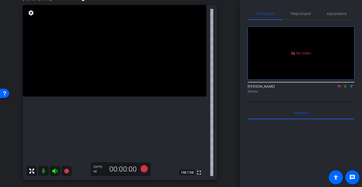
click at [147, 80] on video at bounding box center [114, 51] width 183 height 92
click at [151, 83] on div at bounding box center [147, 79] width 13 height 13
click at [148, 83] on video at bounding box center [114, 51] width 183 height 92
click at [143, 168] on icon at bounding box center [144, 169] width 8 height 8
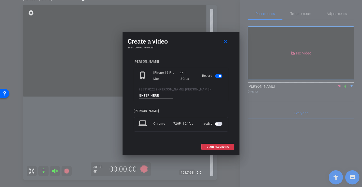
click at [149, 92] on div "9853102279-[PERSON_NAME] [PERSON_NAME] -" at bounding box center [180, 93] width 85 height 12
click at [153, 95] on input at bounding box center [156, 96] width 34 height 6
type input "-"
click at [220, 148] on span "START RECORDING" at bounding box center [217, 147] width 22 height 3
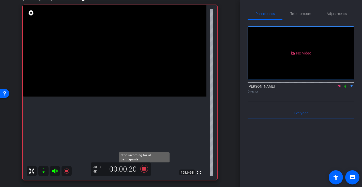
click at [145, 170] on icon at bounding box center [144, 169] width 8 height 8
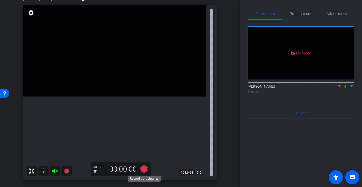
click at [145, 169] on icon at bounding box center [144, 169] width 8 height 8
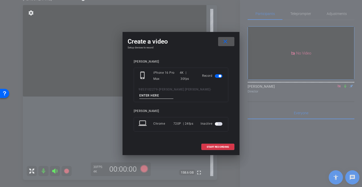
click at [157, 94] on input at bounding box center [156, 96] width 34 height 6
type input "."
type input "-"
click at [209, 151] on span at bounding box center [217, 147] width 32 height 12
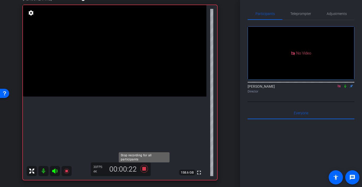
click at [143, 168] on icon at bounding box center [144, 169] width 8 height 8
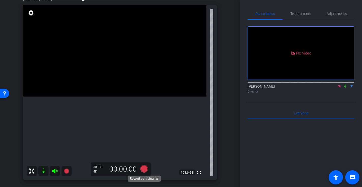
click at [142, 169] on icon at bounding box center [144, 169] width 8 height 8
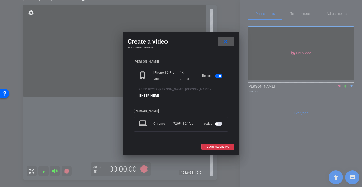
click at [155, 96] on input at bounding box center [156, 96] width 34 height 6
type input "-"
click at [219, 146] on span "START RECORDING" at bounding box center [217, 147] width 22 height 3
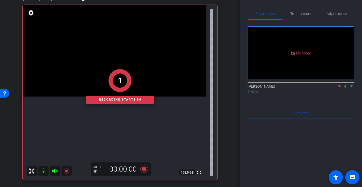
click at [147, 77] on div "1" at bounding box center [120, 80] width 69 height 23
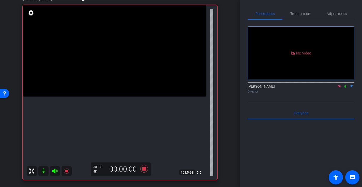
click at [150, 76] on video at bounding box center [114, 51] width 183 height 92
click at [145, 169] on icon at bounding box center [144, 169] width 8 height 8
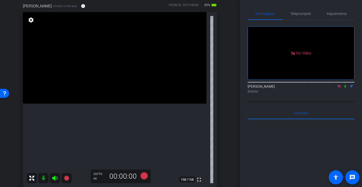
scroll to position [45, 0]
click at [345, 85] on icon at bounding box center [345, 87] width 4 height 4
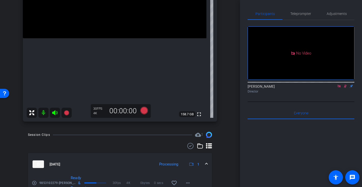
scroll to position [188, 0]
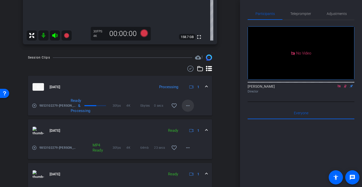
click at [188, 108] on mat-icon "more_horiz" at bounding box center [188, 106] width 6 height 6
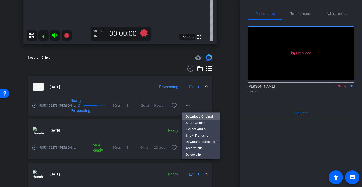
click at [193, 116] on span "Download Original" at bounding box center [201, 116] width 30 height 6
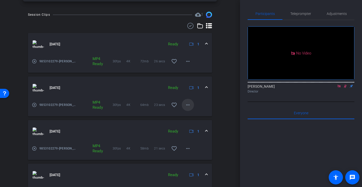
scroll to position [231, 0]
click at [189, 105] on mat-icon "more_horiz" at bounding box center [188, 104] width 6 height 6
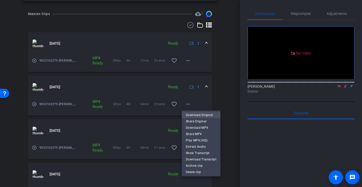
click at [196, 113] on span "Download Original" at bounding box center [201, 115] width 30 height 6
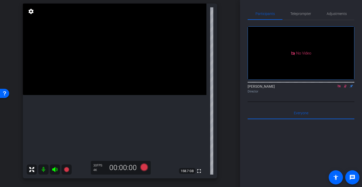
scroll to position [54, 0]
click at [346, 85] on icon at bounding box center [345, 87] width 4 height 4
click at [339, 85] on icon at bounding box center [338, 86] width 3 height 3
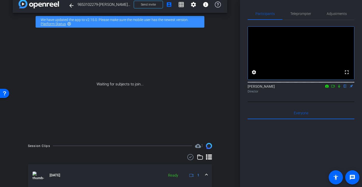
scroll to position [9, 0]
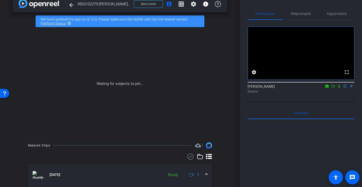
click at [339, 88] on icon at bounding box center [339, 87] width 4 height 4
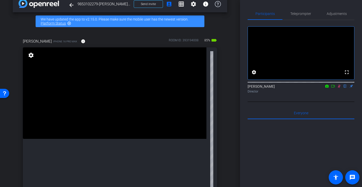
click at [333, 88] on icon at bounding box center [333, 87] width 4 height 4
click at [346, 88] on icon at bounding box center [345, 86] width 3 height 3
click at [339, 88] on icon at bounding box center [338, 86] width 3 height 3
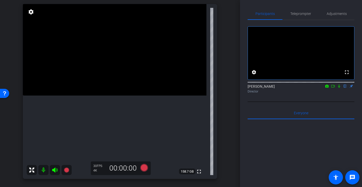
scroll to position [53, 0]
click at [100, 94] on video at bounding box center [114, 50] width 183 height 92
click at [333, 88] on icon at bounding box center [333, 86] width 4 height 3
click at [346, 88] on icon at bounding box center [345, 87] width 4 height 4
click at [339, 88] on icon at bounding box center [338, 86] width 3 height 3
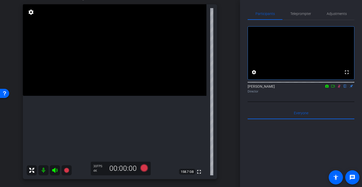
click at [346, 88] on mat-icon "flip" at bounding box center [345, 86] width 6 height 5
click at [345, 88] on mat-icon "flip" at bounding box center [345, 86] width 6 height 5
click at [339, 88] on icon at bounding box center [338, 86] width 3 height 3
click at [332, 88] on icon at bounding box center [333, 87] width 4 height 4
click at [340, 12] on span "Adjustments" at bounding box center [336, 14] width 20 height 4
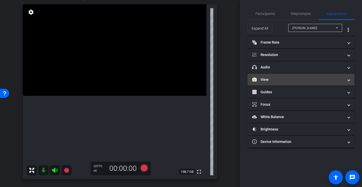
click at [268, 80] on mat-panel-title "View" at bounding box center [297, 79] width 91 height 5
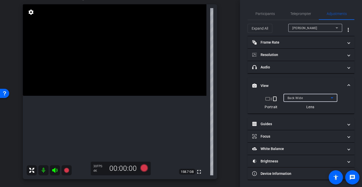
click at [306, 98] on div "Back Wide" at bounding box center [308, 98] width 43 height 6
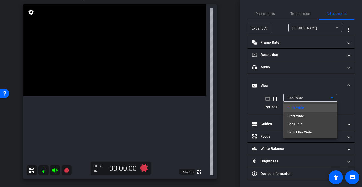
click at [301, 132] on span "Back Ultra Wide" at bounding box center [299, 132] width 24 height 6
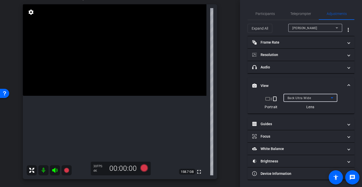
click at [87, 88] on video at bounding box center [114, 50] width 183 height 92
click at [94, 95] on video at bounding box center [114, 50] width 183 height 92
click at [96, 92] on div at bounding box center [94, 95] width 13 height 13
click at [308, 99] on span "Back Ultra Wide" at bounding box center [299, 98] width 24 height 4
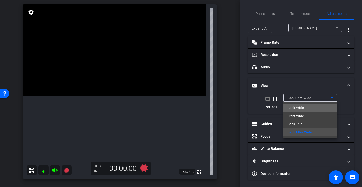
click at [302, 109] on span "Back Wide" at bounding box center [295, 108] width 16 height 6
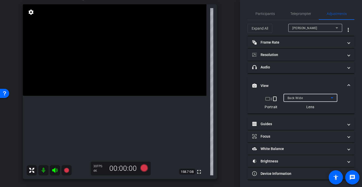
click at [301, 98] on span "Back Wide" at bounding box center [294, 98] width 15 height 4
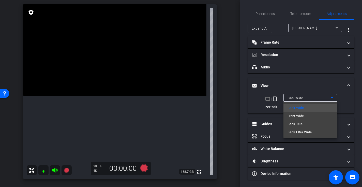
click at [299, 133] on span "Back Ultra Wide" at bounding box center [299, 132] width 24 height 6
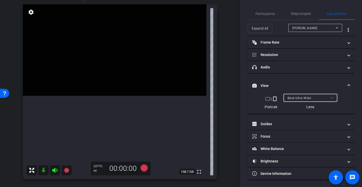
click at [93, 96] on video at bounding box center [114, 50] width 183 height 92
click at [94, 87] on video at bounding box center [114, 50] width 183 height 92
click at [262, 15] on span "Participants" at bounding box center [264, 14] width 19 height 4
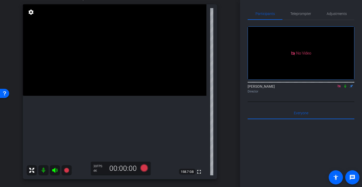
click at [345, 85] on icon at bounding box center [345, 86] width 2 height 3
click at [44, 169] on mat-icon at bounding box center [43, 171] width 10 height 10
click at [56, 171] on icon at bounding box center [55, 171] width 6 height 6
click at [55, 171] on icon at bounding box center [54, 170] width 5 height 5
click at [42, 169] on mat-icon at bounding box center [43, 171] width 10 height 10
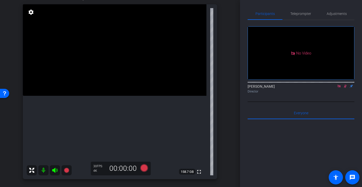
click at [347, 85] on icon at bounding box center [345, 87] width 4 height 4
click at [340, 14] on span "Adjustments" at bounding box center [336, 14] width 20 height 4
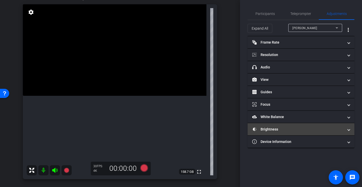
click at [267, 130] on mat-panel-title "Brightness" at bounding box center [297, 129] width 91 height 5
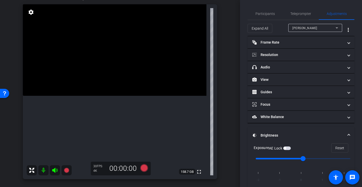
type input "1"
click at [321, 157] on input "range" at bounding box center [302, 158] width 105 height 11
click at [105, 90] on video at bounding box center [114, 50] width 183 height 92
click at [264, 14] on span "Participants" at bounding box center [264, 14] width 19 height 4
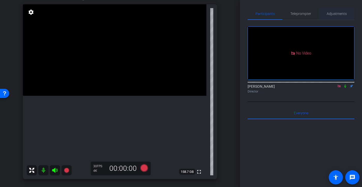
click at [333, 15] on span "Adjustments" at bounding box center [336, 14] width 20 height 4
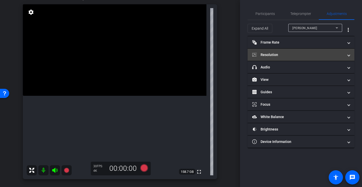
click at [265, 55] on mat-panel-title "Resolution" at bounding box center [297, 54] width 91 height 5
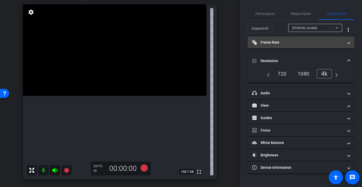
click at [269, 43] on mat-panel-title "Frame Rate Frame Rate" at bounding box center [297, 42] width 91 height 5
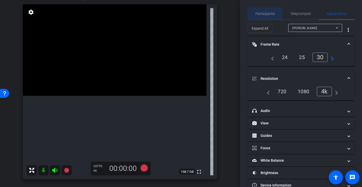
click at [266, 12] on span "Participants" at bounding box center [264, 14] width 19 height 4
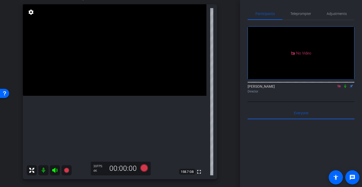
click at [347, 85] on icon at bounding box center [345, 87] width 4 height 4
click at [345, 85] on icon at bounding box center [345, 86] width 3 height 3
click at [107, 96] on video at bounding box center [114, 50] width 183 height 92
click at [103, 76] on video at bounding box center [114, 50] width 183 height 92
click at [145, 169] on icon at bounding box center [144, 169] width 8 height 8
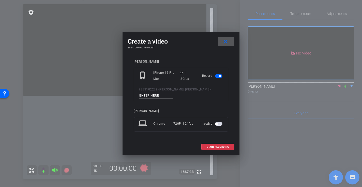
click at [157, 93] on input at bounding box center [156, 96] width 34 height 6
type input "-"
click at [213, 148] on span "START RECORDING" at bounding box center [217, 147] width 22 height 3
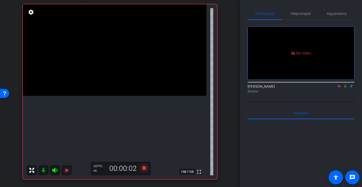
click at [125, 87] on video at bounding box center [114, 50] width 183 height 92
click at [100, 88] on video at bounding box center [114, 50] width 183 height 92
click at [132, 87] on video at bounding box center [114, 50] width 183 height 92
click at [145, 168] on icon at bounding box center [144, 169] width 8 height 8
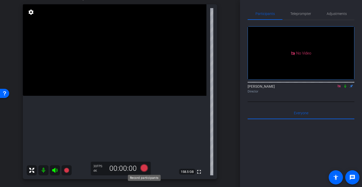
click at [144, 170] on icon at bounding box center [144, 169] width 8 height 8
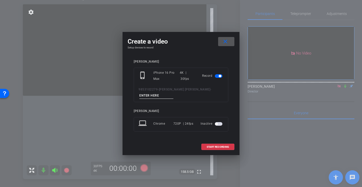
click at [147, 95] on input at bounding box center [156, 96] width 34 height 6
type input "-"
click at [207, 148] on span "START RECORDING" at bounding box center [217, 147] width 22 height 3
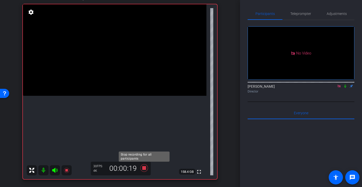
click at [144, 170] on icon at bounding box center [144, 169] width 8 height 8
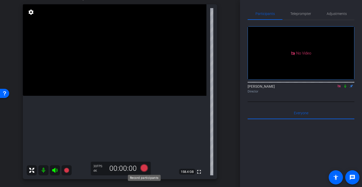
click at [146, 170] on icon at bounding box center [144, 169] width 8 height 8
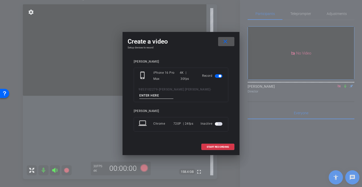
click at [154, 97] on input at bounding box center [156, 96] width 34 height 6
type input "-"
click at [217, 146] on span "START RECORDING" at bounding box center [217, 147] width 22 height 3
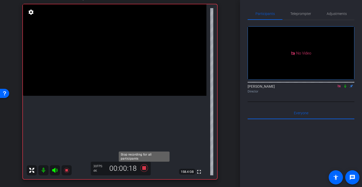
click at [144, 167] on icon at bounding box center [144, 169] width 8 height 8
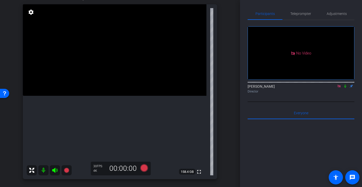
click at [346, 85] on icon at bounding box center [345, 87] width 4 height 4
click at [145, 169] on icon at bounding box center [144, 169] width 8 height 8
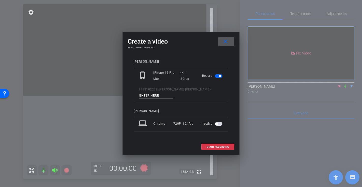
click at [152, 93] on input at bounding box center [156, 96] width 34 height 6
type input "-"
click at [212, 146] on span "START RECORDING" at bounding box center [217, 147] width 22 height 3
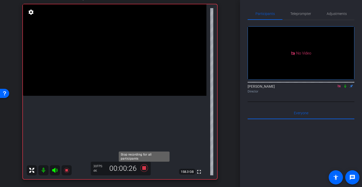
click at [143, 168] on icon at bounding box center [144, 169] width 8 height 8
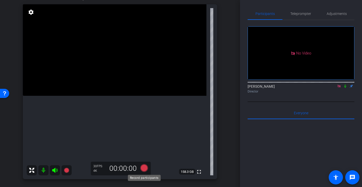
click at [143, 169] on icon at bounding box center [144, 169] width 8 height 8
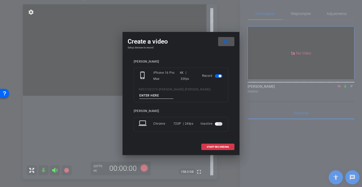
click at [157, 97] on input at bounding box center [156, 96] width 34 height 6
type input "-"
click at [206, 149] on span at bounding box center [217, 147] width 32 height 12
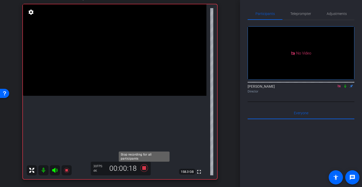
click at [145, 168] on icon at bounding box center [144, 169] width 8 height 8
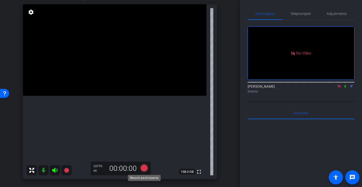
click at [144, 168] on icon at bounding box center [144, 169] width 8 height 8
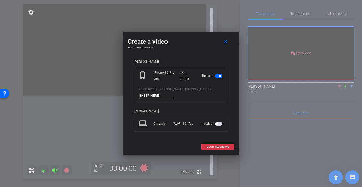
click at [154, 93] on input at bounding box center [156, 96] width 34 height 6
type input "-"
click at [213, 148] on span "START RECORDING" at bounding box center [217, 147] width 22 height 3
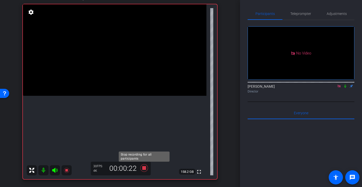
click at [145, 169] on icon at bounding box center [144, 169] width 8 height 8
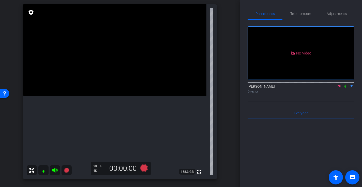
click at [345, 85] on icon at bounding box center [345, 86] width 2 height 3
click at [345, 85] on icon at bounding box center [345, 87] width 4 height 4
click at [345, 85] on icon at bounding box center [345, 86] width 2 height 3
click at [345, 85] on icon at bounding box center [345, 86] width 3 height 3
click at [345, 85] on icon at bounding box center [345, 86] width 2 height 3
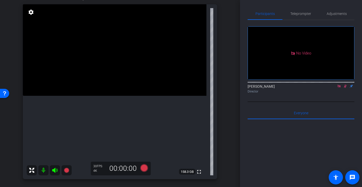
click at [345, 85] on icon at bounding box center [345, 86] width 3 height 3
click at [102, 82] on video at bounding box center [114, 50] width 183 height 92
click at [142, 169] on icon at bounding box center [144, 169] width 8 height 8
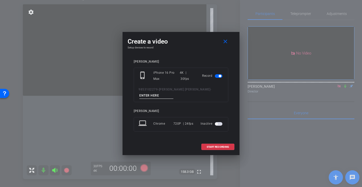
click at [145, 99] on input at bounding box center [156, 96] width 34 height 6
type input "-"
click at [223, 150] on span at bounding box center [217, 147] width 32 height 12
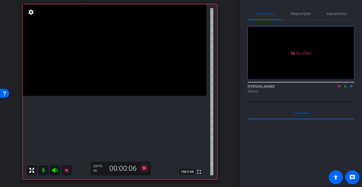
click at [347, 84] on mat-icon at bounding box center [345, 86] width 6 height 5
click at [146, 168] on icon at bounding box center [144, 168] width 12 height 9
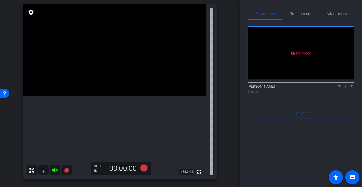
click at [345, 85] on icon at bounding box center [345, 87] width 4 height 4
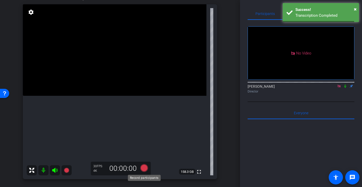
click at [145, 168] on icon at bounding box center [144, 169] width 8 height 8
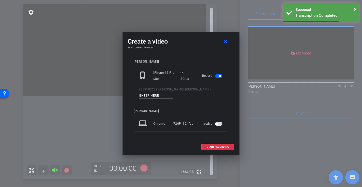
click at [150, 96] on input at bounding box center [156, 96] width 34 height 6
type input "-"
click at [221, 146] on span "START RECORDING" at bounding box center [217, 147] width 22 height 3
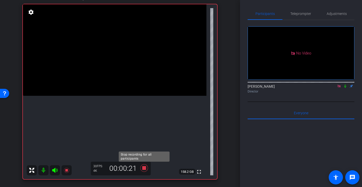
click at [145, 170] on icon at bounding box center [144, 169] width 8 height 8
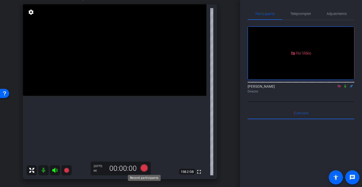
click at [144, 169] on icon at bounding box center [144, 169] width 8 height 8
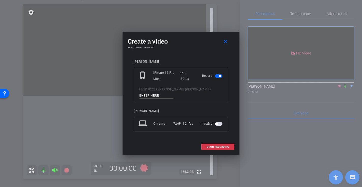
click at [153, 96] on input at bounding box center [156, 96] width 34 height 6
type input "-"
click at [215, 148] on span "START RECORDING" at bounding box center [217, 147] width 22 height 3
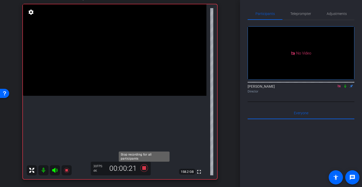
click at [144, 168] on icon at bounding box center [144, 169] width 8 height 8
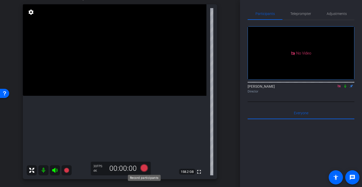
click at [146, 167] on icon at bounding box center [144, 169] width 8 height 8
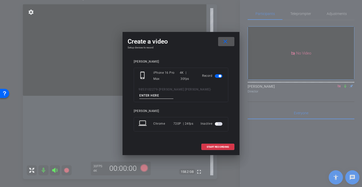
click at [145, 99] on input at bounding box center [156, 96] width 34 height 6
type input "-"
click at [213, 147] on span "START RECORDING" at bounding box center [217, 147] width 22 height 3
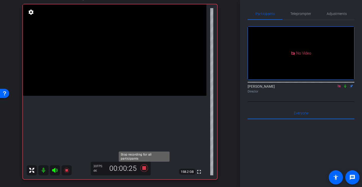
click at [144, 168] on icon at bounding box center [144, 169] width 8 height 8
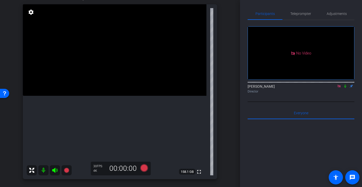
click at [344, 85] on icon at bounding box center [345, 87] width 4 height 4
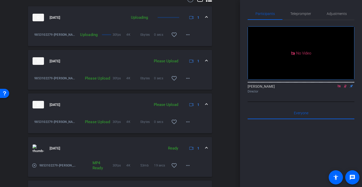
scroll to position [274, 0]
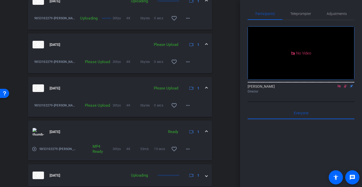
click at [208, 87] on mat-expansion-panel-header "Aug 28, 2025 Please Upload 1" at bounding box center [120, 88] width 184 height 22
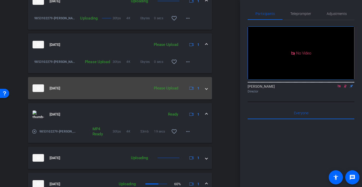
click at [208, 87] on mat-expansion-panel-header "Aug 28, 2025 Please Upload 1" at bounding box center [120, 88] width 184 height 22
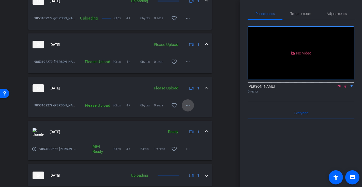
click at [191, 105] on mat-icon "more_horiz" at bounding box center [188, 106] width 6 height 6
click at [193, 115] on span "Upload" at bounding box center [196, 116] width 20 height 6
click at [187, 62] on mat-icon "more_horiz" at bounding box center [188, 62] width 6 height 6
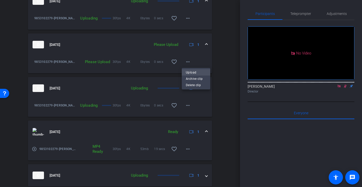
click at [197, 73] on span "Upload" at bounding box center [196, 73] width 20 height 6
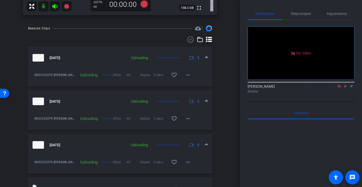
scroll to position [216, 0]
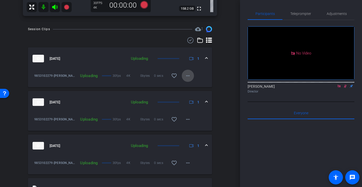
click at [190, 76] on mat-icon "more_horiz" at bounding box center [188, 76] width 6 height 6
click at [219, 66] on div at bounding box center [181, 93] width 362 height 187
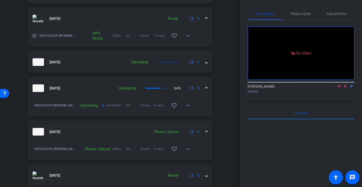
scroll to position [402, 0]
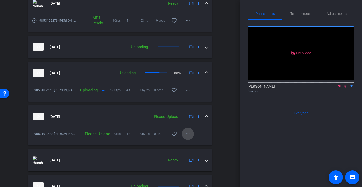
click at [189, 136] on mat-icon "more_horiz" at bounding box center [188, 134] width 6 height 6
click at [193, 142] on span "Upload" at bounding box center [196, 145] width 20 height 6
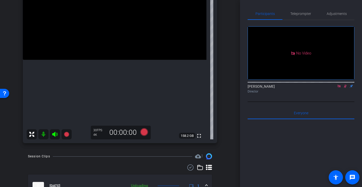
scroll to position [56, 0]
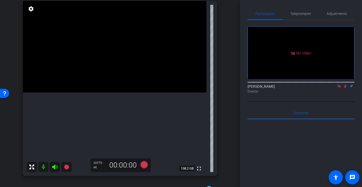
click at [344, 85] on icon at bounding box center [345, 87] width 4 height 4
click at [346, 85] on icon at bounding box center [345, 87] width 4 height 4
click at [344, 84] on mat-icon at bounding box center [345, 86] width 6 height 5
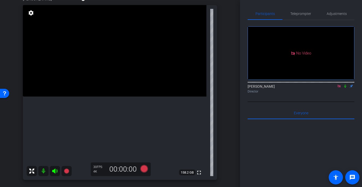
scroll to position [52, 0]
click at [148, 169] on icon at bounding box center [144, 169] width 12 height 9
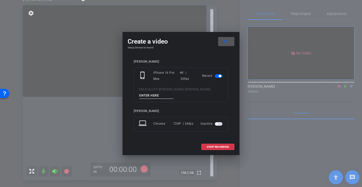
click at [153, 93] on input at bounding box center [156, 96] width 34 height 6
type input "-"
click at [216, 146] on span "START RECORDING" at bounding box center [217, 147] width 22 height 3
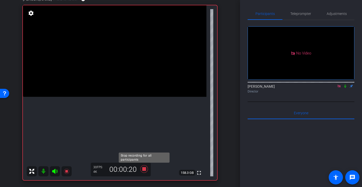
click at [144, 168] on icon at bounding box center [144, 170] width 8 height 8
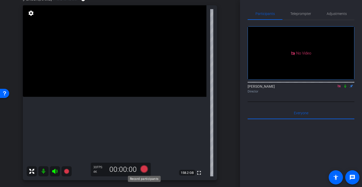
click at [144, 169] on icon at bounding box center [144, 170] width 8 height 8
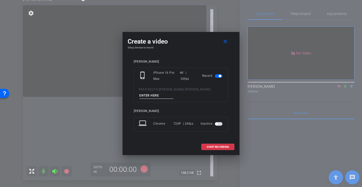
click at [150, 95] on input at bounding box center [156, 96] width 34 height 6
type input "-"
click at [204, 145] on span at bounding box center [217, 147] width 32 height 12
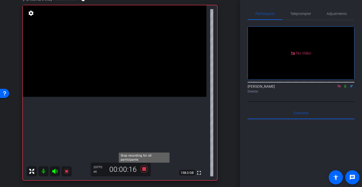
click at [145, 169] on icon at bounding box center [144, 170] width 8 height 8
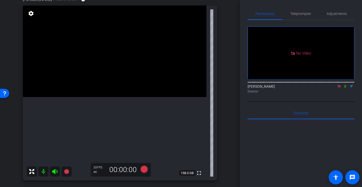
scroll to position [52, 0]
click at [345, 85] on icon at bounding box center [345, 87] width 4 height 4
click at [345, 85] on icon at bounding box center [345, 86] width 3 height 3
click at [145, 169] on icon at bounding box center [144, 169] width 8 height 8
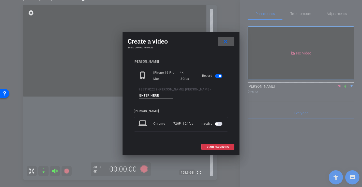
click at [155, 94] on input at bounding box center [156, 96] width 34 height 6
type input "-"
click at [216, 146] on span "START RECORDING" at bounding box center [217, 147] width 22 height 3
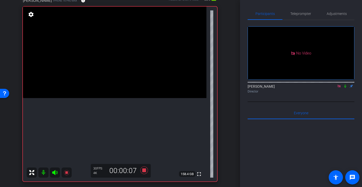
scroll to position [50, 0]
click at [144, 172] on icon at bounding box center [144, 171] width 8 height 8
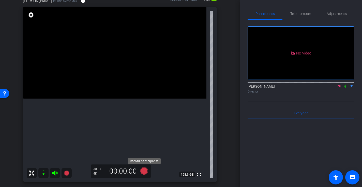
click at [144, 172] on icon at bounding box center [144, 171] width 8 height 8
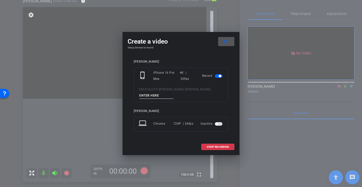
click at [148, 97] on input at bounding box center [156, 96] width 34 height 6
type input "-"
click at [210, 147] on span "START RECORDING" at bounding box center [217, 147] width 22 height 3
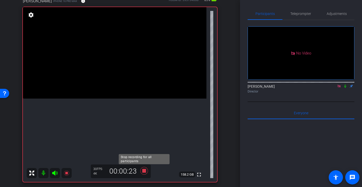
click at [144, 171] on icon at bounding box center [144, 171] width 8 height 8
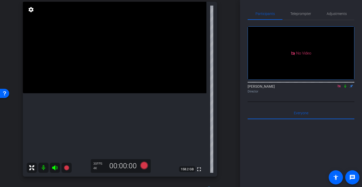
scroll to position [53, 0]
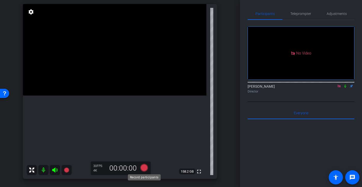
click at [145, 166] on icon at bounding box center [144, 168] width 8 height 8
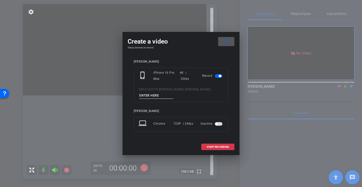
click at [147, 94] on input at bounding box center [156, 96] width 34 height 6
type input "-"
click at [216, 145] on span at bounding box center [217, 147] width 32 height 12
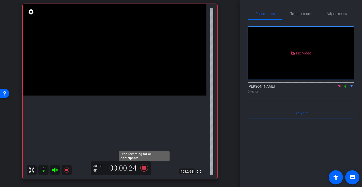
click at [143, 168] on icon at bounding box center [144, 168] width 8 height 8
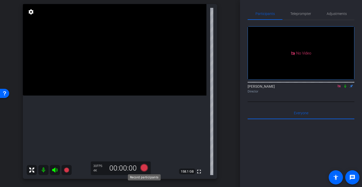
click at [145, 168] on icon at bounding box center [144, 168] width 8 height 8
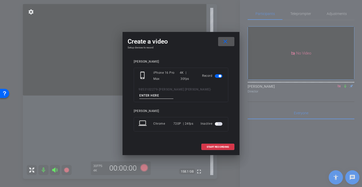
click at [149, 94] on input at bounding box center [156, 96] width 34 height 6
type input "-"
click at [211, 146] on span "START RECORDING" at bounding box center [217, 147] width 22 height 3
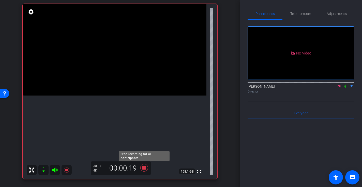
click at [144, 169] on icon at bounding box center [144, 168] width 8 height 8
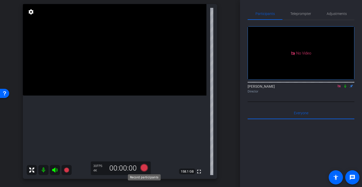
click at [143, 169] on icon at bounding box center [144, 168] width 8 height 8
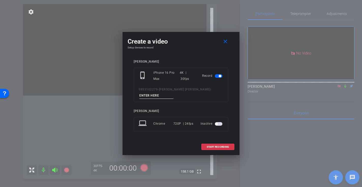
click at [154, 96] on input at bounding box center [156, 96] width 34 height 6
type input "-"
click at [213, 148] on span "START RECORDING" at bounding box center [217, 147] width 22 height 3
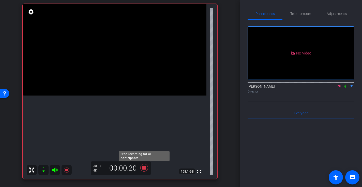
click at [146, 169] on icon at bounding box center [144, 168] width 8 height 8
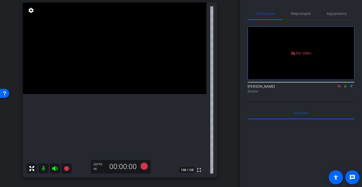
scroll to position [45, 0]
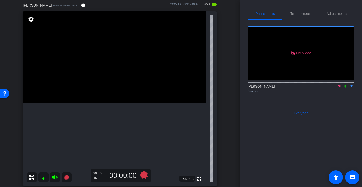
click at [345, 85] on icon at bounding box center [345, 86] width 2 height 3
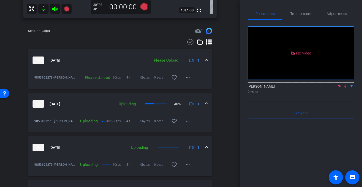
scroll to position [216, 0]
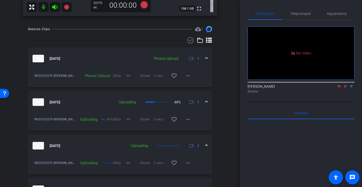
click at [345, 85] on icon at bounding box center [345, 87] width 4 height 4
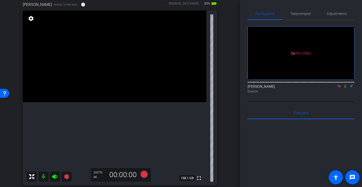
scroll to position [46, 0]
click at [346, 85] on icon at bounding box center [345, 87] width 4 height 4
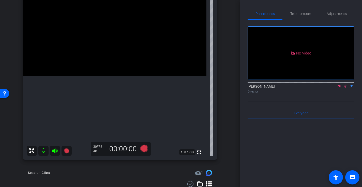
scroll to position [72, 0]
click at [345, 85] on icon at bounding box center [345, 87] width 4 height 4
click at [346, 85] on icon at bounding box center [345, 87] width 4 height 4
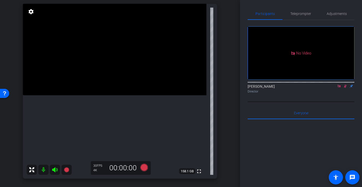
scroll to position [50, 0]
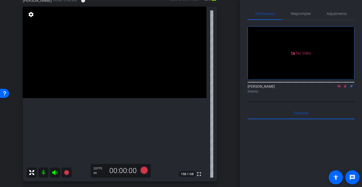
click at [345, 85] on icon at bounding box center [345, 87] width 4 height 4
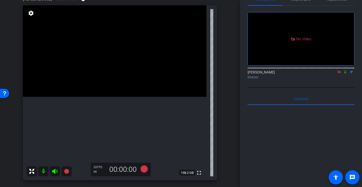
scroll to position [54, 0]
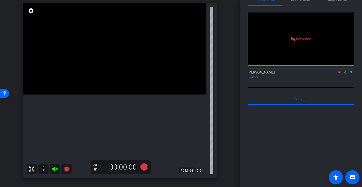
click at [77, 74] on video at bounding box center [114, 49] width 183 height 92
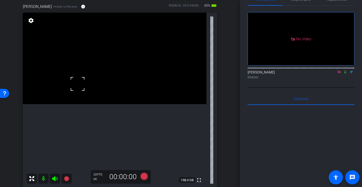
scroll to position [0, 0]
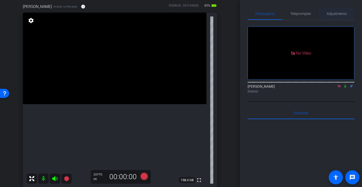
click at [335, 16] on span "Adjustments" at bounding box center [336, 14] width 20 height 12
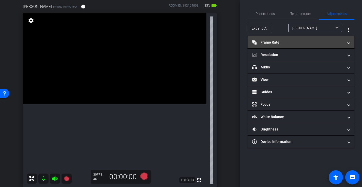
click at [274, 44] on mat-panel-title "Frame Rate Frame Rate" at bounding box center [297, 42] width 91 height 5
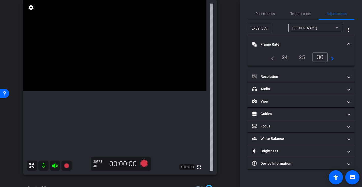
scroll to position [54, 0]
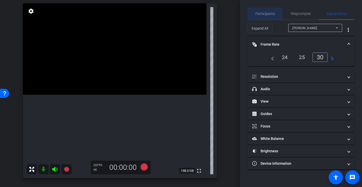
click at [264, 14] on span "Participants" at bounding box center [264, 14] width 19 height 4
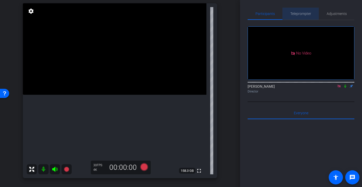
click at [296, 14] on span "Teleprompter" at bounding box center [300, 14] width 21 height 4
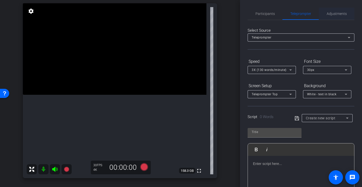
click at [335, 15] on span "Adjustments" at bounding box center [336, 14] width 20 height 4
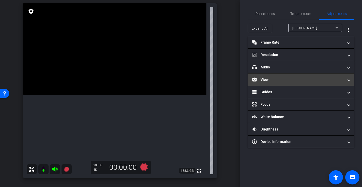
click at [273, 78] on mat-panel-title "View" at bounding box center [297, 79] width 91 height 5
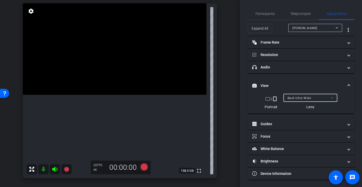
click at [299, 98] on span "Back Ultra Wide" at bounding box center [299, 98] width 24 height 4
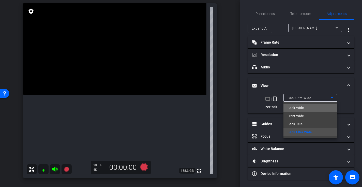
click at [300, 108] on span "Back Wide" at bounding box center [295, 108] width 16 height 6
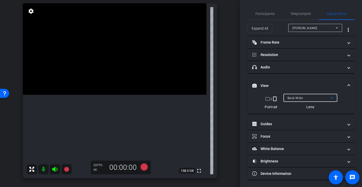
click at [122, 95] on video at bounding box center [114, 49] width 183 height 92
click at [103, 95] on video at bounding box center [114, 49] width 183 height 92
click at [100, 95] on video at bounding box center [114, 49] width 183 height 92
click at [114, 95] on video at bounding box center [114, 49] width 183 height 92
click at [135, 95] on video at bounding box center [114, 49] width 183 height 92
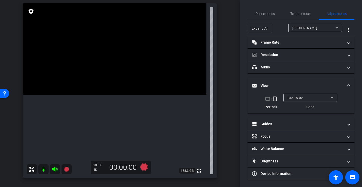
click at [97, 95] on video at bounding box center [114, 49] width 183 height 92
click at [128, 95] on video at bounding box center [114, 49] width 183 height 92
click at [149, 95] on video at bounding box center [114, 49] width 183 height 92
click at [154, 95] on video at bounding box center [114, 49] width 183 height 92
click at [127, 95] on video at bounding box center [114, 49] width 183 height 92
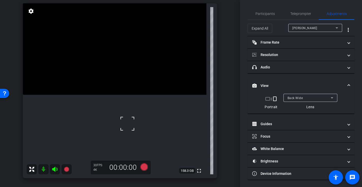
click at [117, 95] on video at bounding box center [114, 49] width 183 height 92
click at [105, 95] on video at bounding box center [114, 49] width 183 height 92
click at [94, 95] on video at bounding box center [114, 49] width 183 height 92
click at [118, 95] on video at bounding box center [114, 49] width 183 height 92
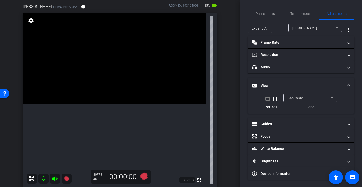
scroll to position [44, 0]
click at [110, 105] on video at bounding box center [114, 59] width 183 height 92
click at [100, 105] on video at bounding box center [114, 59] width 183 height 92
click at [100, 111] on div at bounding box center [99, 111] width 13 height 13
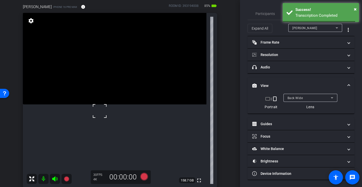
click at [101, 104] on video at bounding box center [114, 59] width 183 height 92
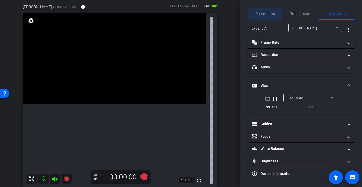
click at [261, 14] on span "Participants" at bounding box center [264, 14] width 19 height 4
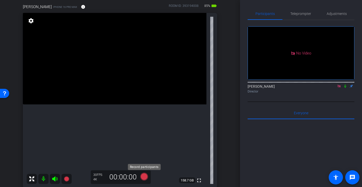
click at [143, 177] on icon at bounding box center [144, 177] width 8 height 8
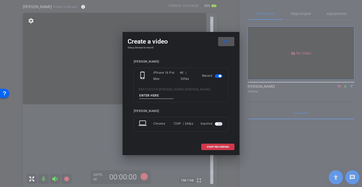
click at [149, 95] on input at bounding box center [156, 96] width 34 height 6
type input "-"
click at [221, 146] on span "START RECORDING" at bounding box center [217, 147] width 22 height 3
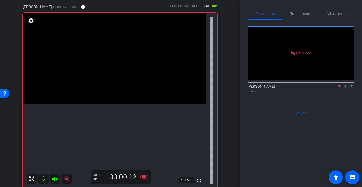
click at [97, 105] on video at bounding box center [114, 59] width 183 height 92
click at [144, 175] on icon at bounding box center [144, 177] width 8 height 8
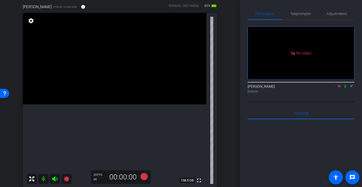
scroll to position [45, 0]
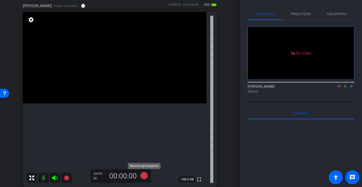
click at [144, 175] on icon at bounding box center [144, 176] width 8 height 8
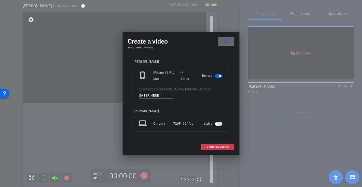
click at [225, 43] on mat-icon "close" at bounding box center [225, 42] width 6 height 6
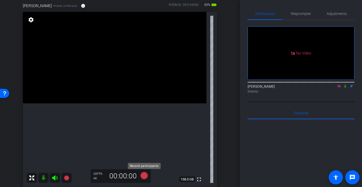
click at [145, 176] on icon at bounding box center [144, 176] width 8 height 8
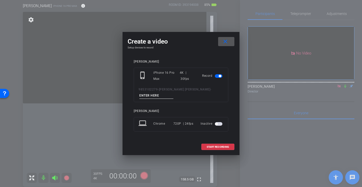
click at [154, 97] on input at bounding box center [156, 96] width 34 height 6
type input "-"
click at [220, 148] on span "START RECORDING" at bounding box center [217, 147] width 22 height 3
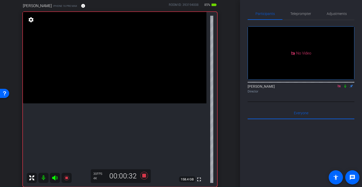
click at [90, 100] on video at bounding box center [114, 58] width 183 height 92
click at [96, 104] on video at bounding box center [114, 58] width 183 height 92
drag, startPoint x: 110, startPoint y: 107, endPoint x: 120, endPoint y: 109, distance: 10.1
click at [111, 104] on video at bounding box center [114, 58] width 183 height 92
click at [145, 174] on icon at bounding box center [144, 176] width 8 height 8
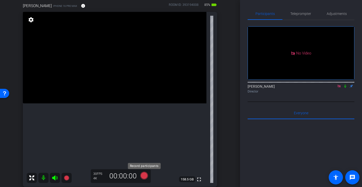
click at [144, 176] on icon at bounding box center [144, 176] width 8 height 8
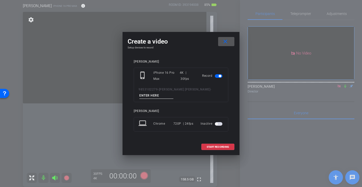
click at [161, 97] on input at bounding box center [156, 96] width 34 height 6
type input "-"
click at [217, 147] on span "START RECORDING" at bounding box center [217, 147] width 22 height 3
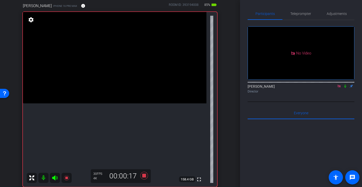
click at [134, 104] on video at bounding box center [114, 58] width 183 height 92
click at [144, 176] on icon at bounding box center [144, 176] width 8 height 8
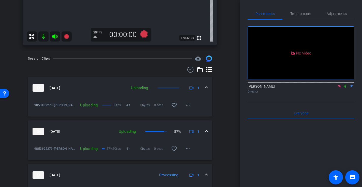
scroll to position [186, 0]
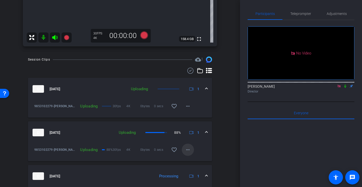
click at [189, 150] on mat-icon "more_horiz" at bounding box center [188, 150] width 6 height 6
click at [222, 145] on div at bounding box center [181, 93] width 362 height 187
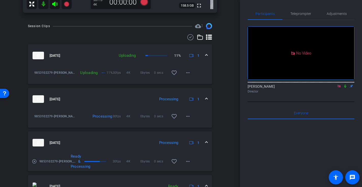
scroll to position [219, 0]
click at [187, 119] on mat-icon "more_horiz" at bounding box center [188, 117] width 6 height 6
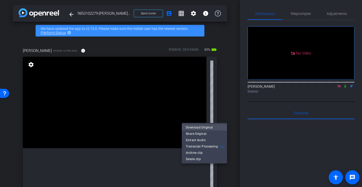
scroll to position [219, 0]
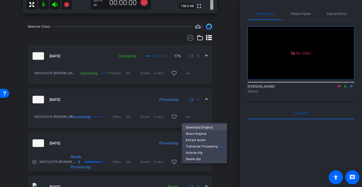
click at [194, 127] on span "Download Original" at bounding box center [204, 128] width 37 height 6
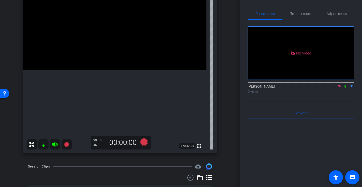
scroll to position [59, 0]
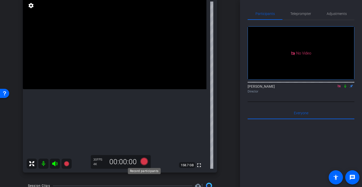
click at [146, 159] on icon at bounding box center [144, 162] width 8 height 8
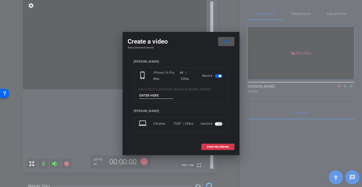
click at [169, 96] on input at bounding box center [156, 96] width 34 height 6
type input "-"
click at [213, 146] on span "START RECORDING" at bounding box center [217, 147] width 22 height 3
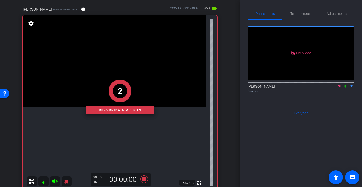
scroll to position [47, 0]
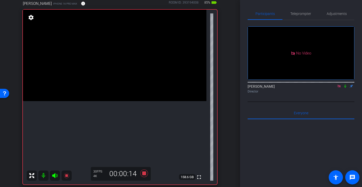
click at [102, 101] on video at bounding box center [114, 56] width 183 height 92
click at [124, 101] on video at bounding box center [114, 56] width 183 height 92
click at [145, 175] on icon at bounding box center [144, 174] width 8 height 8
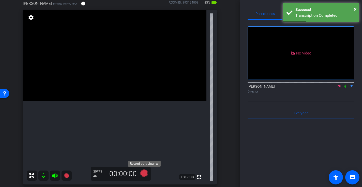
click at [143, 176] on icon at bounding box center [144, 174] width 8 height 8
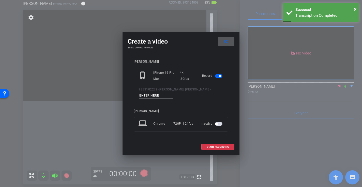
click at [151, 94] on input at bounding box center [156, 96] width 34 height 6
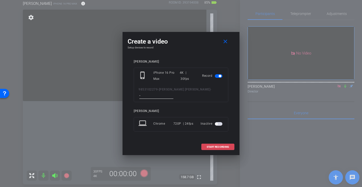
type input "-"
click at [223, 148] on span "START RECORDING" at bounding box center [217, 147] width 22 height 3
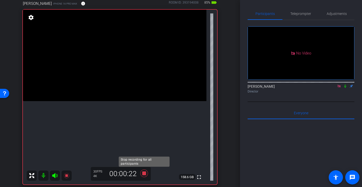
click at [144, 175] on icon at bounding box center [144, 174] width 8 height 8
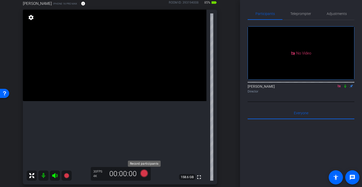
click at [146, 173] on icon at bounding box center [144, 174] width 8 height 8
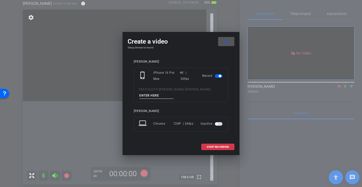
click at [162, 96] on input at bounding box center [156, 96] width 34 height 6
type input "-"
click at [223, 145] on span at bounding box center [217, 147] width 32 height 12
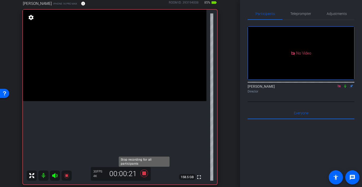
click at [144, 174] on icon at bounding box center [144, 174] width 8 height 8
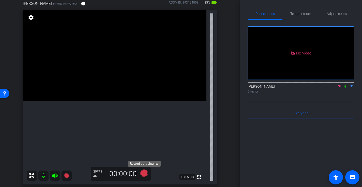
click at [144, 175] on icon at bounding box center [144, 174] width 8 height 8
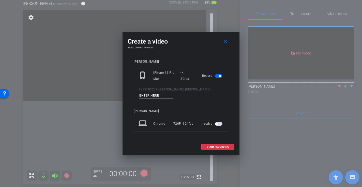
click at [154, 95] on input at bounding box center [156, 96] width 34 height 6
type input "-"
click at [219, 146] on span "START RECORDING" at bounding box center [217, 147] width 22 height 3
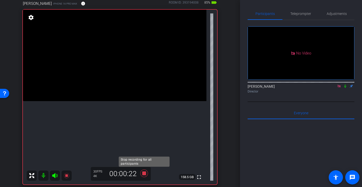
click at [144, 174] on icon at bounding box center [144, 174] width 8 height 8
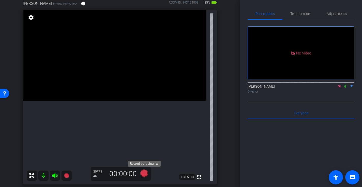
click at [146, 172] on icon at bounding box center [144, 174] width 8 height 8
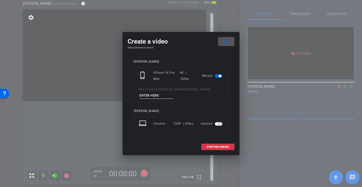
click at [153, 94] on input at bounding box center [156, 96] width 34 height 6
type input "-"
click at [225, 149] on span at bounding box center [217, 147] width 32 height 12
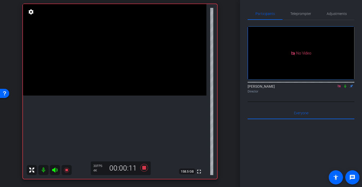
scroll to position [48, 0]
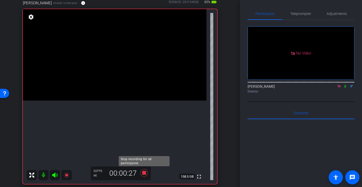
click at [145, 173] on icon at bounding box center [144, 173] width 8 height 8
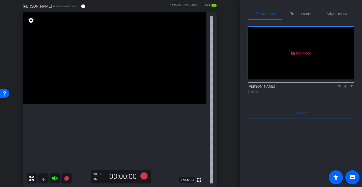
scroll to position [46, 0]
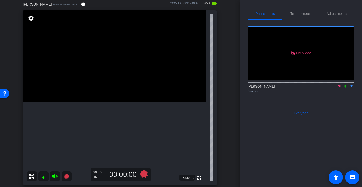
click at [137, 85] on video at bounding box center [114, 56] width 183 height 92
click at [119, 78] on video at bounding box center [114, 56] width 183 height 92
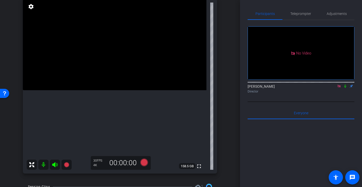
scroll to position [60, 0]
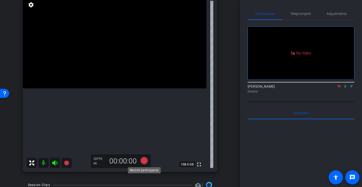
click at [144, 161] on icon at bounding box center [144, 161] width 8 height 8
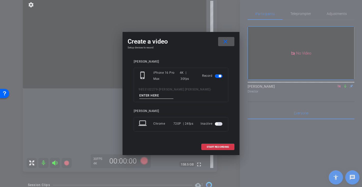
click at [152, 96] on input at bounding box center [156, 96] width 34 height 6
type input "-"
click at [223, 146] on span "START RECORDING" at bounding box center [217, 147] width 22 height 3
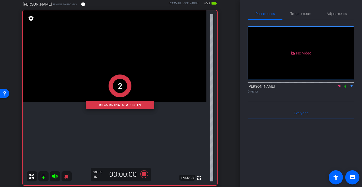
scroll to position [51, 0]
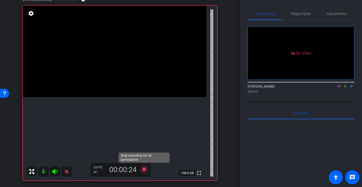
click at [144, 170] on icon at bounding box center [144, 170] width 8 height 8
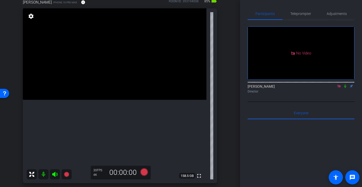
scroll to position [48, 0]
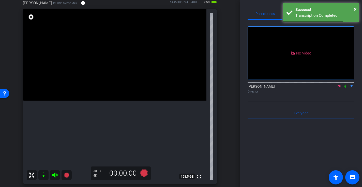
click at [346, 85] on icon at bounding box center [345, 86] width 2 height 3
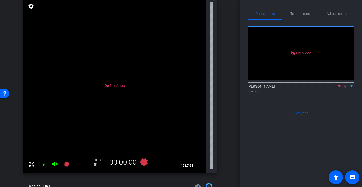
scroll to position [57, 0]
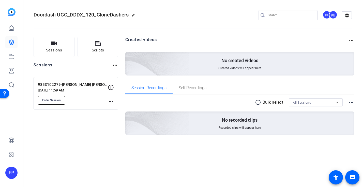
click at [56, 101] on span "Enter Session" at bounding box center [51, 101] width 19 height 4
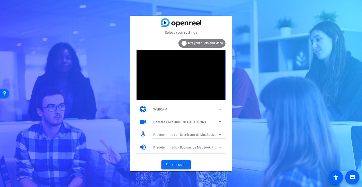
click at [175, 165] on span "Enter session" at bounding box center [175, 164] width 21 height 5
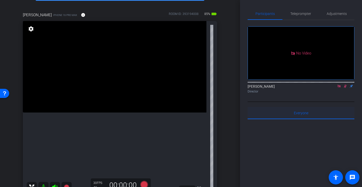
scroll to position [38, 0]
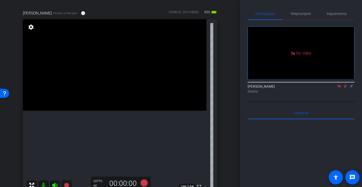
click at [346, 88] on icon at bounding box center [345, 87] width 4 height 4
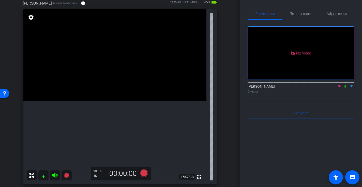
scroll to position [51, 0]
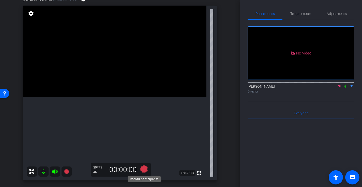
click at [145, 168] on icon at bounding box center [144, 170] width 8 height 8
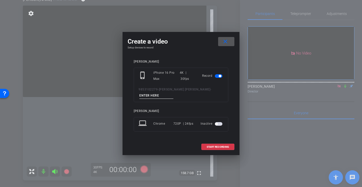
click at [153, 92] on div "9853102279-[PERSON_NAME] [PERSON_NAME] -" at bounding box center [180, 93] width 85 height 12
click at [151, 96] on input at bounding box center [156, 96] width 34 height 6
type input "-"
click at [209, 146] on span "START RECORDING" at bounding box center [217, 147] width 22 height 3
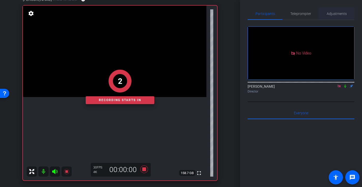
click at [334, 15] on span "Adjustments" at bounding box center [336, 14] width 20 height 4
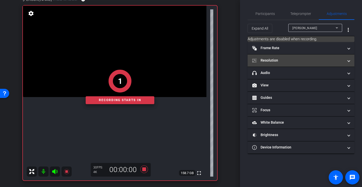
click at [265, 60] on mat-panel-title "Resolution" at bounding box center [297, 60] width 91 height 5
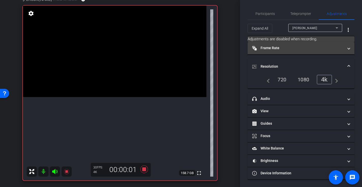
click at [277, 44] on mat-expansion-panel-header "Frame Rate Frame Rate" at bounding box center [300, 48] width 107 height 12
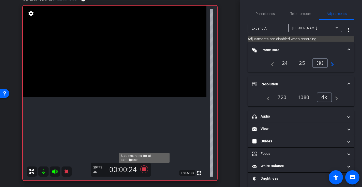
click at [143, 170] on icon at bounding box center [144, 170] width 8 height 8
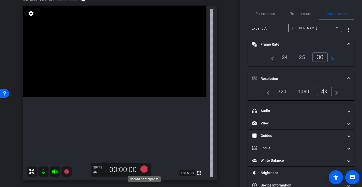
click at [146, 171] on icon at bounding box center [144, 170] width 8 height 8
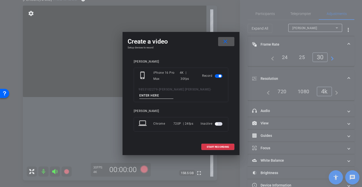
click at [160, 96] on input at bounding box center [156, 96] width 34 height 6
type input "-"
click at [218, 147] on span "START RECORDING" at bounding box center [217, 147] width 22 height 3
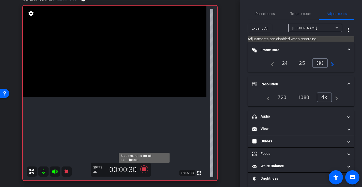
click at [145, 169] on icon at bounding box center [144, 170] width 8 height 8
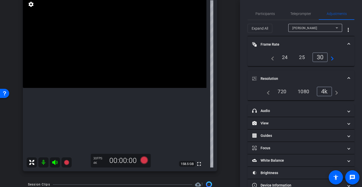
scroll to position [64, 0]
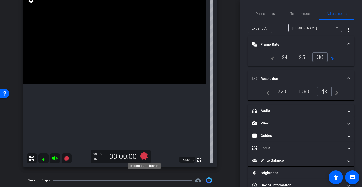
click at [145, 155] on icon at bounding box center [144, 157] width 8 height 8
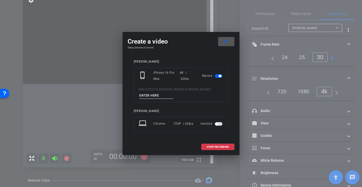
click at [227, 41] on mat-icon "close" at bounding box center [225, 42] width 6 height 6
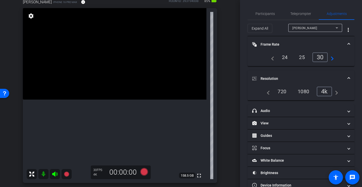
scroll to position [47, 0]
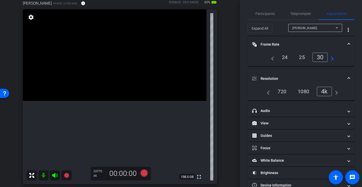
click at [95, 97] on video at bounding box center [114, 55] width 183 height 92
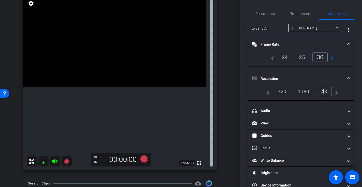
scroll to position [60, 0]
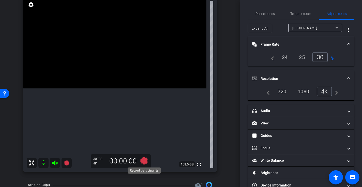
click at [143, 162] on icon at bounding box center [144, 161] width 8 height 8
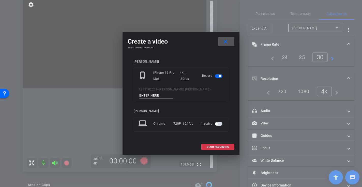
click at [146, 95] on input at bounding box center [156, 96] width 34 height 6
type input "-"
click at [215, 149] on span at bounding box center [217, 147] width 32 height 12
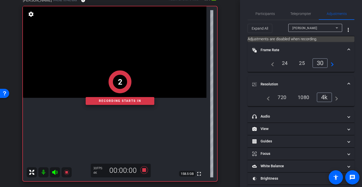
scroll to position [51, 0]
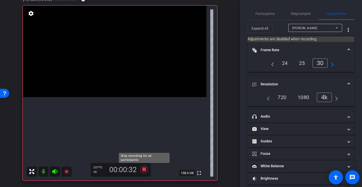
click at [145, 171] on icon at bounding box center [144, 170] width 8 height 8
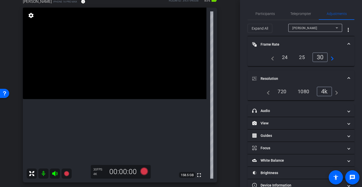
scroll to position [51, 0]
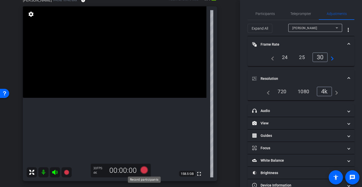
click at [144, 172] on icon at bounding box center [144, 171] width 8 height 8
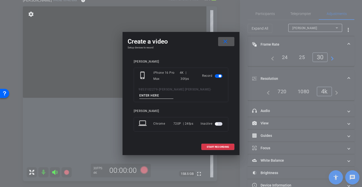
click at [158, 97] on input at bounding box center [156, 96] width 34 height 6
type input "-"
click at [217, 145] on span at bounding box center [217, 147] width 32 height 12
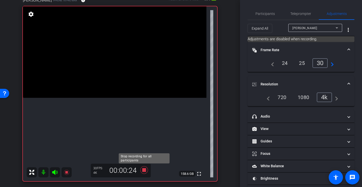
click at [144, 171] on icon at bounding box center [144, 171] width 8 height 8
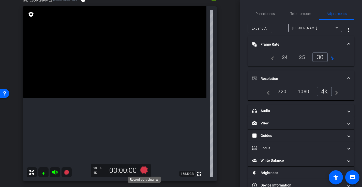
click at [145, 170] on icon at bounding box center [144, 171] width 8 height 8
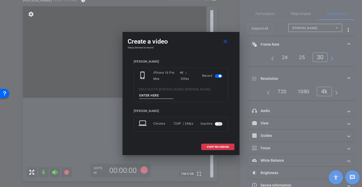
click at [151, 97] on input at bounding box center [156, 96] width 34 height 6
type input "-"
click at [220, 147] on span "START RECORDING" at bounding box center [217, 147] width 22 height 3
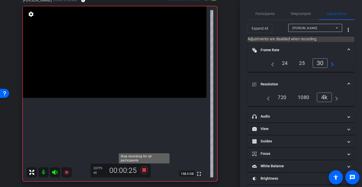
click at [143, 171] on icon at bounding box center [144, 171] width 8 height 8
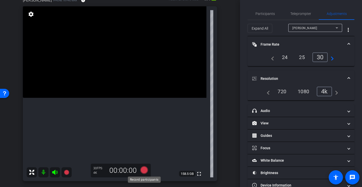
click at [144, 171] on icon at bounding box center [144, 171] width 8 height 8
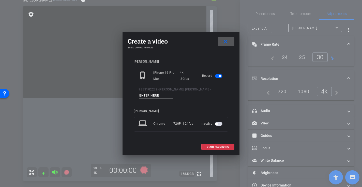
click at [156, 96] on input at bounding box center [156, 96] width 34 height 6
type input "-"
click at [214, 149] on span at bounding box center [217, 147] width 32 height 12
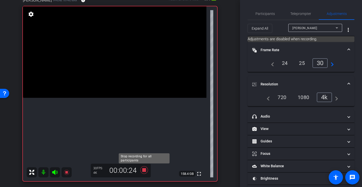
click at [143, 169] on icon at bounding box center [144, 171] width 8 height 8
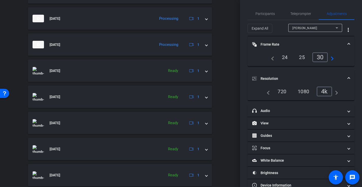
scroll to position [283, 0]
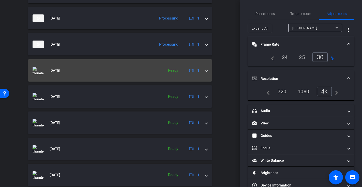
click at [207, 71] on mat-expansion-panel-header "[DATE] Ready 1" at bounding box center [120, 70] width 184 height 22
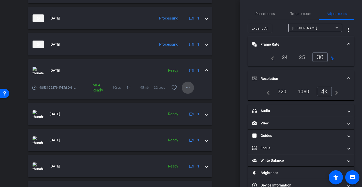
click at [189, 88] on mat-icon "more_horiz" at bounding box center [188, 88] width 6 height 6
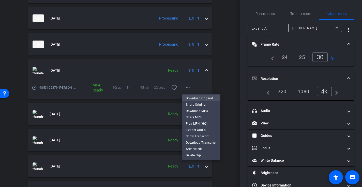
click at [207, 98] on span "Download Original" at bounding box center [201, 98] width 30 height 6
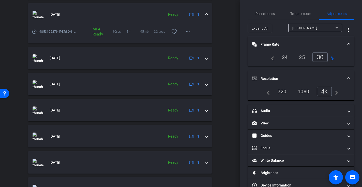
scroll to position [341, 0]
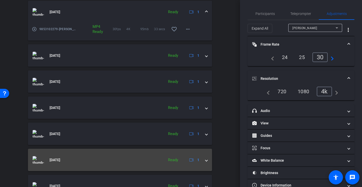
click at [205, 160] on span at bounding box center [206, 160] width 2 height 5
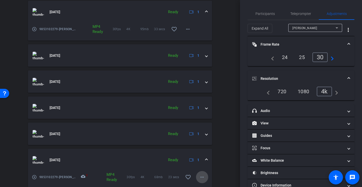
click at [204, 177] on mat-icon "more_horiz" at bounding box center [202, 177] width 6 height 6
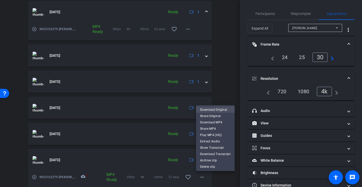
click at [222, 109] on span "Download Original" at bounding box center [215, 110] width 30 height 6
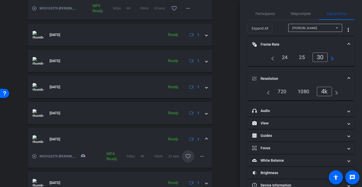
scroll to position [387, 0]
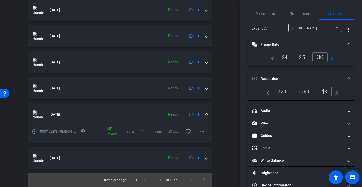
click at [206, 112] on span at bounding box center [206, 114] width 2 height 5
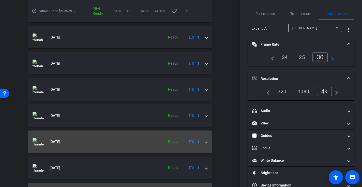
scroll to position [369, 0]
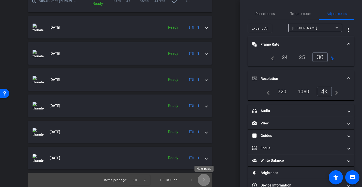
click at [204, 181] on span "Next page" at bounding box center [204, 180] width 12 height 12
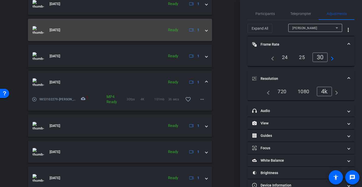
scroll to position [272, 0]
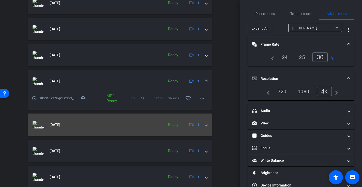
click at [207, 126] on mat-expansion-panel-header "[DATE] Ready 1" at bounding box center [120, 125] width 184 height 22
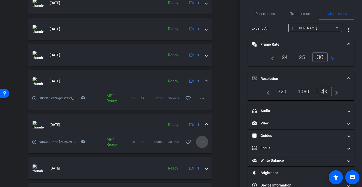
click at [202, 144] on mat-icon "more_horiz" at bounding box center [202, 142] width 6 height 6
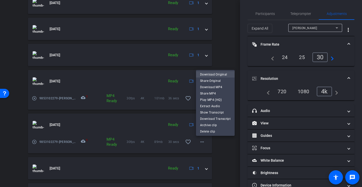
click at [221, 73] on span "Download Original" at bounding box center [215, 75] width 30 height 6
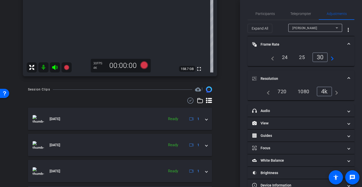
scroll to position [95, 0]
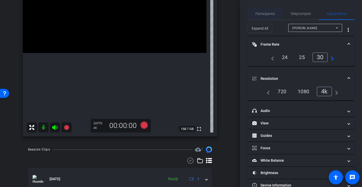
click at [261, 16] on span "Participants" at bounding box center [264, 14] width 19 height 12
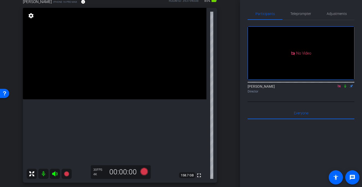
scroll to position [49, 0]
click at [333, 12] on span "Adjustments" at bounding box center [336, 14] width 20 height 4
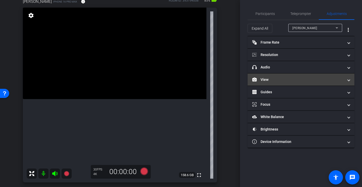
click at [268, 79] on mat-panel-title "View" at bounding box center [297, 79] width 91 height 5
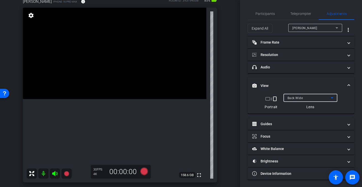
click at [299, 98] on span "Back Wide" at bounding box center [294, 98] width 15 height 4
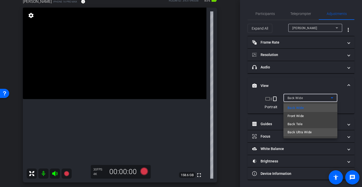
click at [299, 131] on span "Back Ultra Wide" at bounding box center [299, 132] width 24 height 6
